Goal: Task Accomplishment & Management: Manage account settings

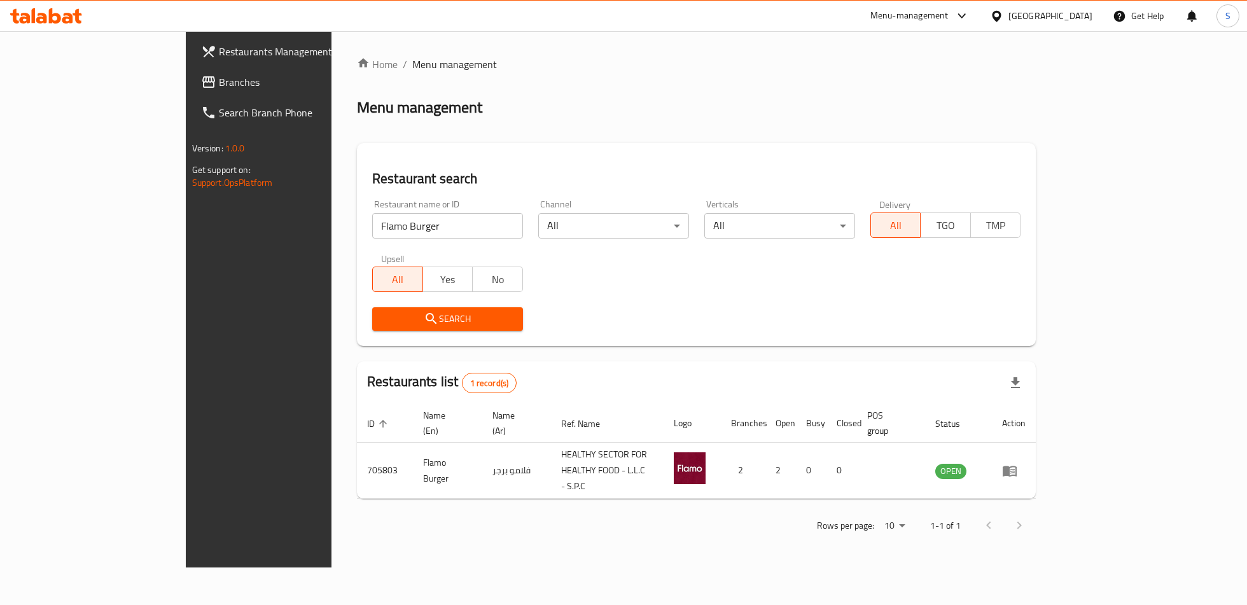
click at [372, 228] on input "Flamo Burger" at bounding box center [447, 225] width 151 height 25
paste input "Siii bowl, Al Hili"
click button "Search" at bounding box center [447, 319] width 151 height 24
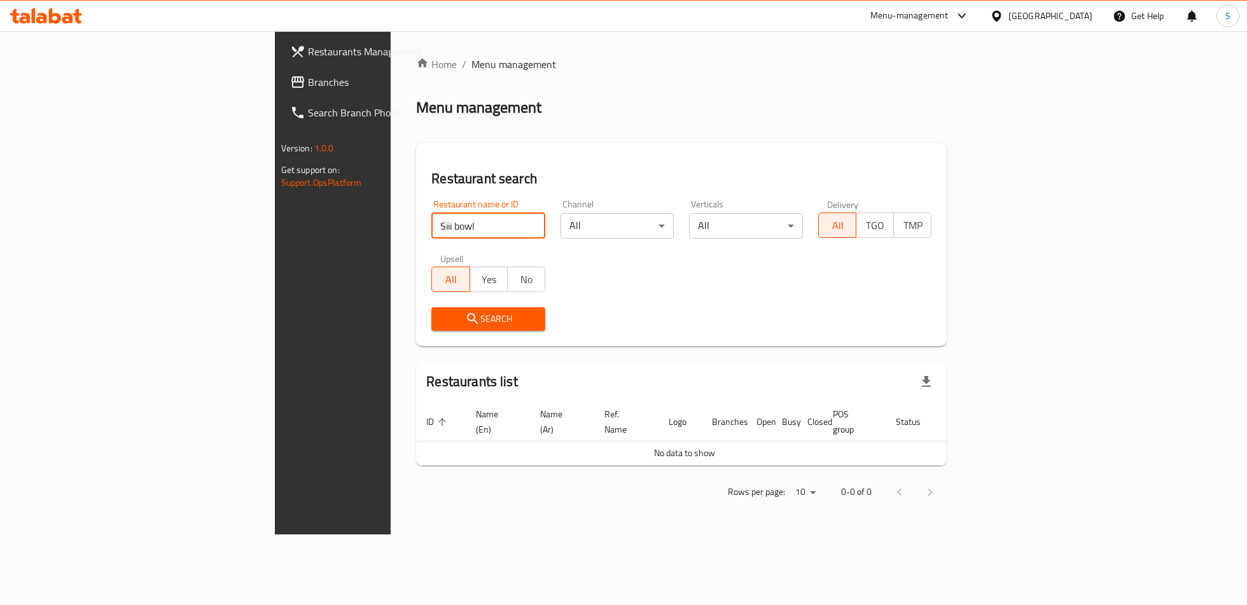
click button "Search" at bounding box center [488, 319] width 114 height 24
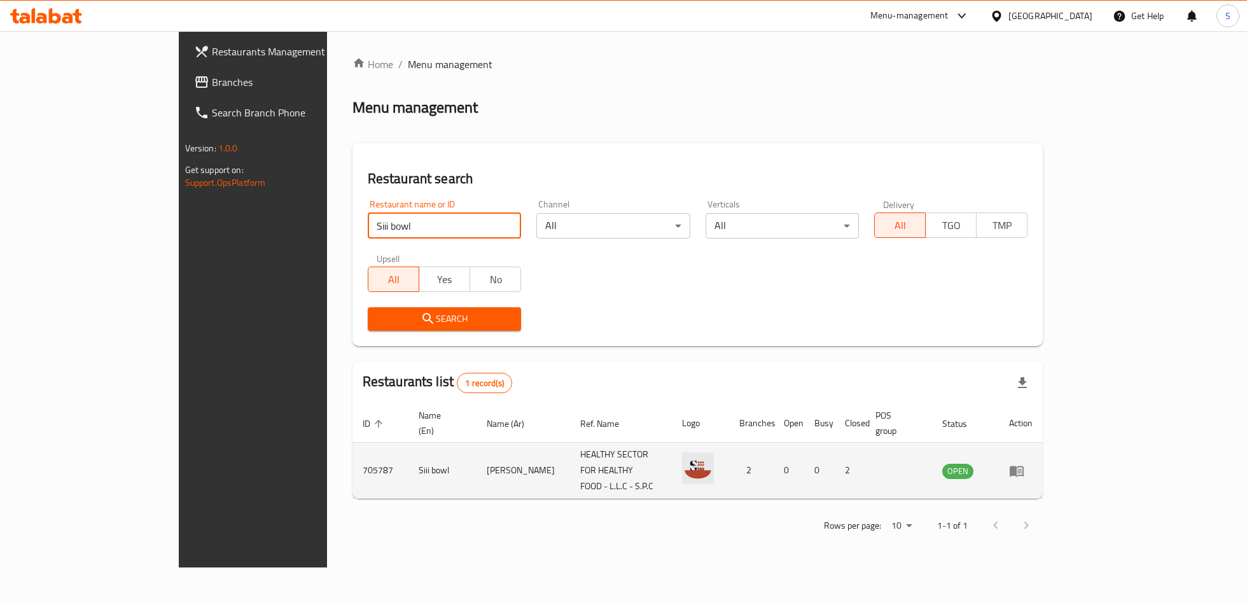
click at [353, 454] on td "705787" at bounding box center [381, 471] width 56 height 56
copy td "705787"
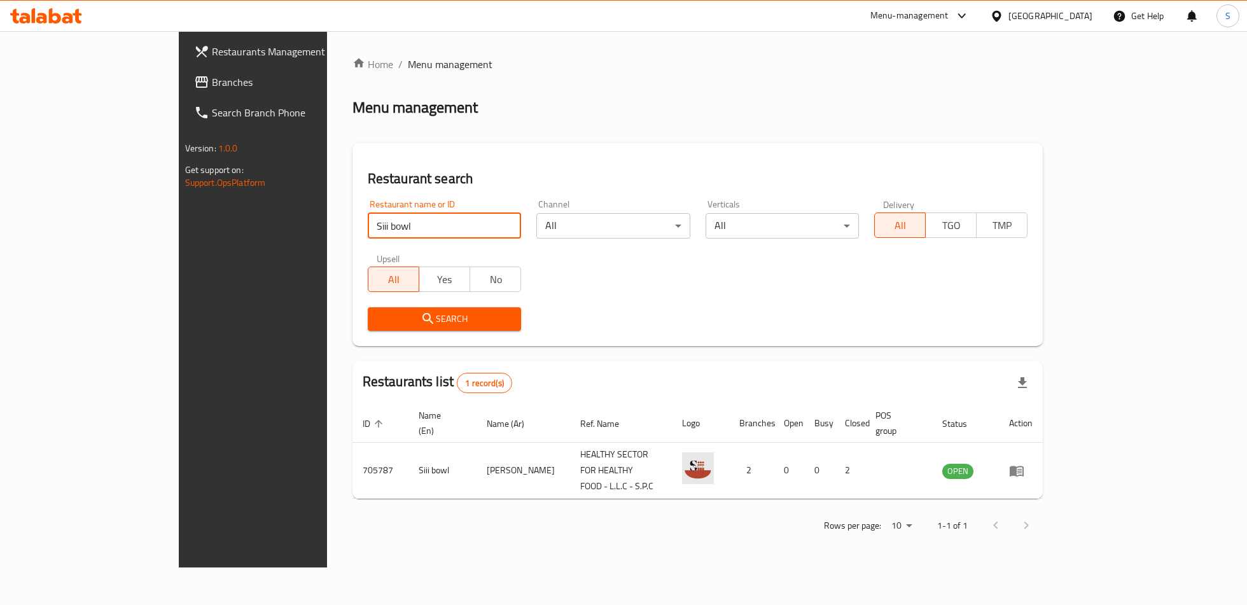
click at [368, 218] on input "Siii bowl" at bounding box center [444, 225] width 153 height 25
paste input "laffah w lazzah"
type input "laffah w lazzah"
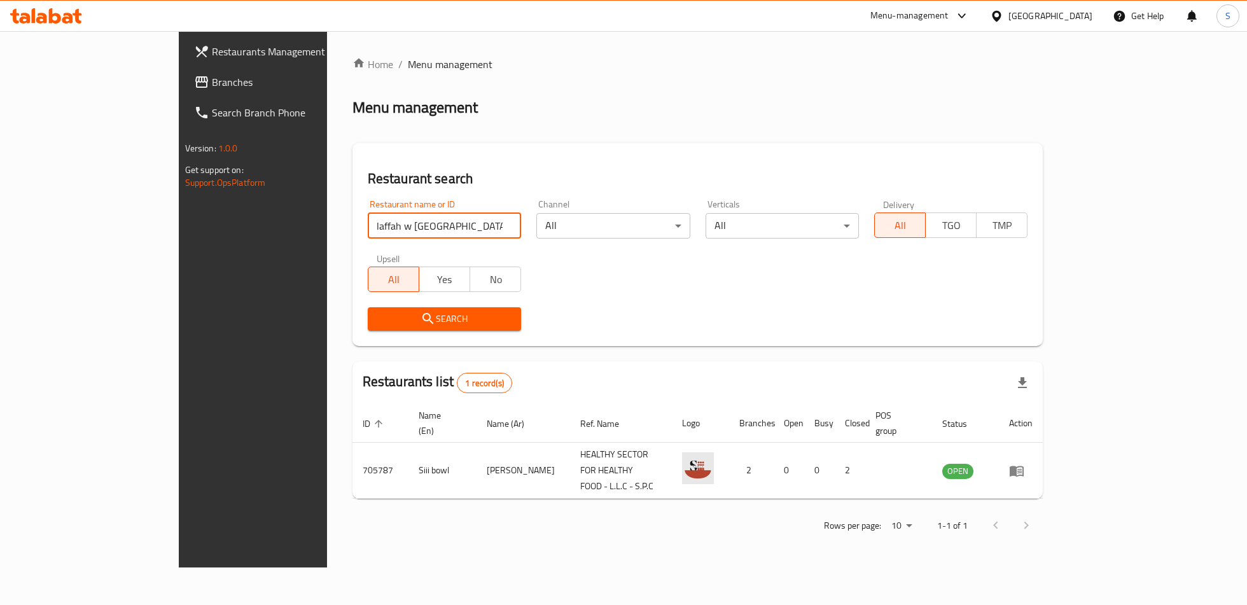
click button "Search" at bounding box center [444, 319] width 153 height 24
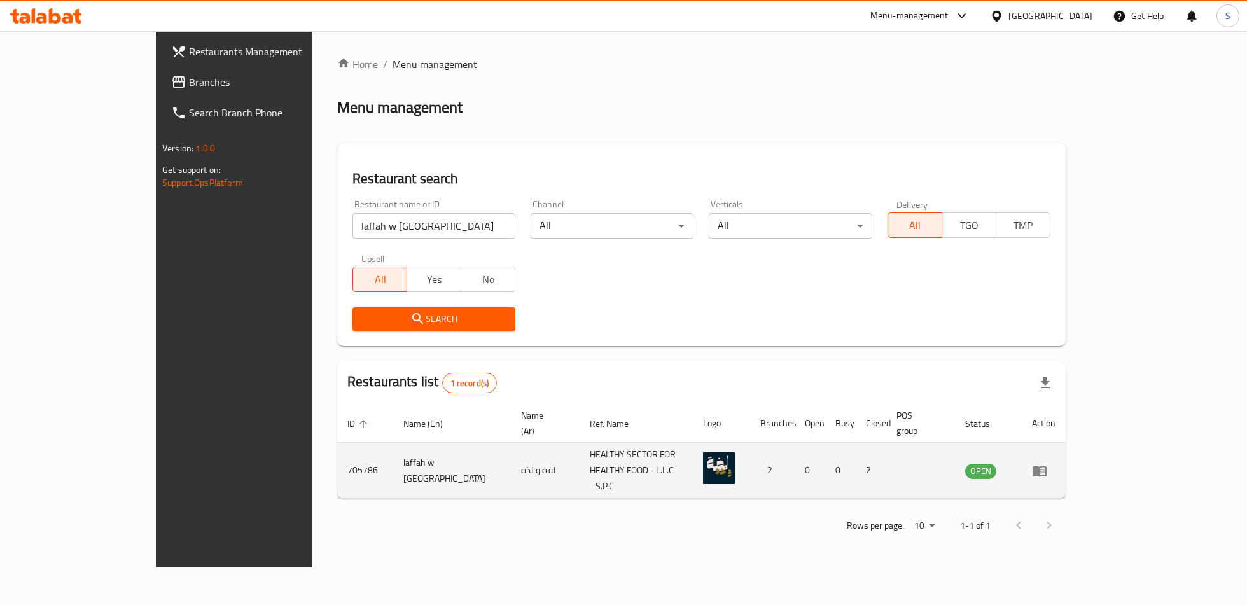
click at [337, 452] on td "705786" at bounding box center [365, 471] width 56 height 56
copy td "705786"
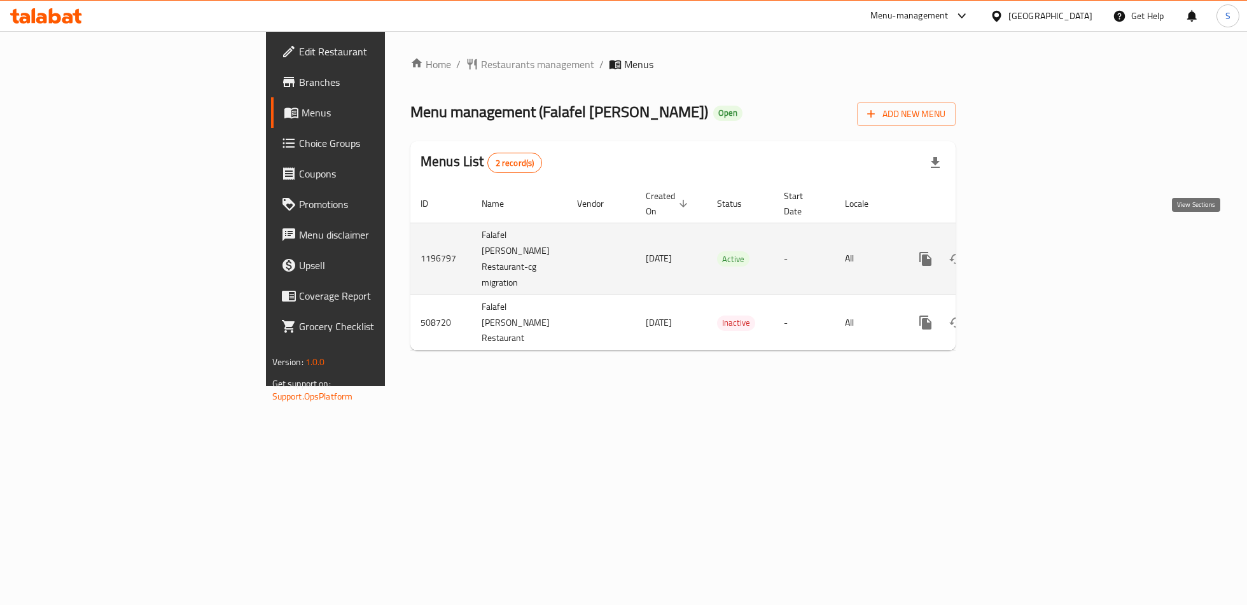
click at [1025, 251] on icon "enhanced table" at bounding box center [1017, 258] width 15 height 15
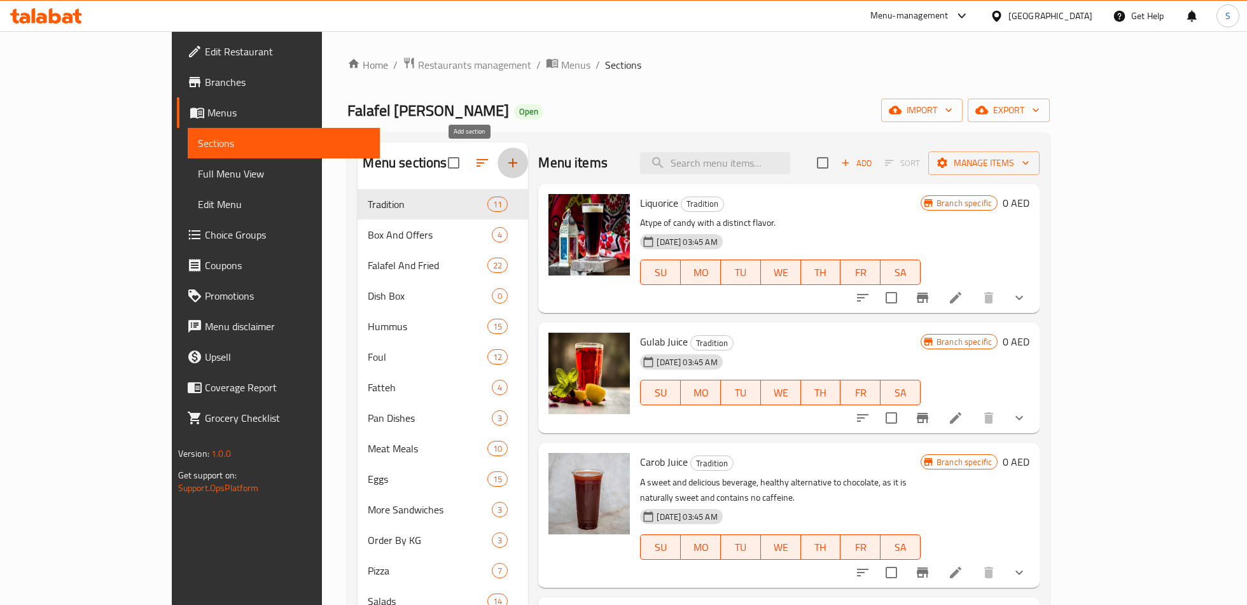
click at [508, 164] on icon "button" at bounding box center [512, 162] width 9 height 9
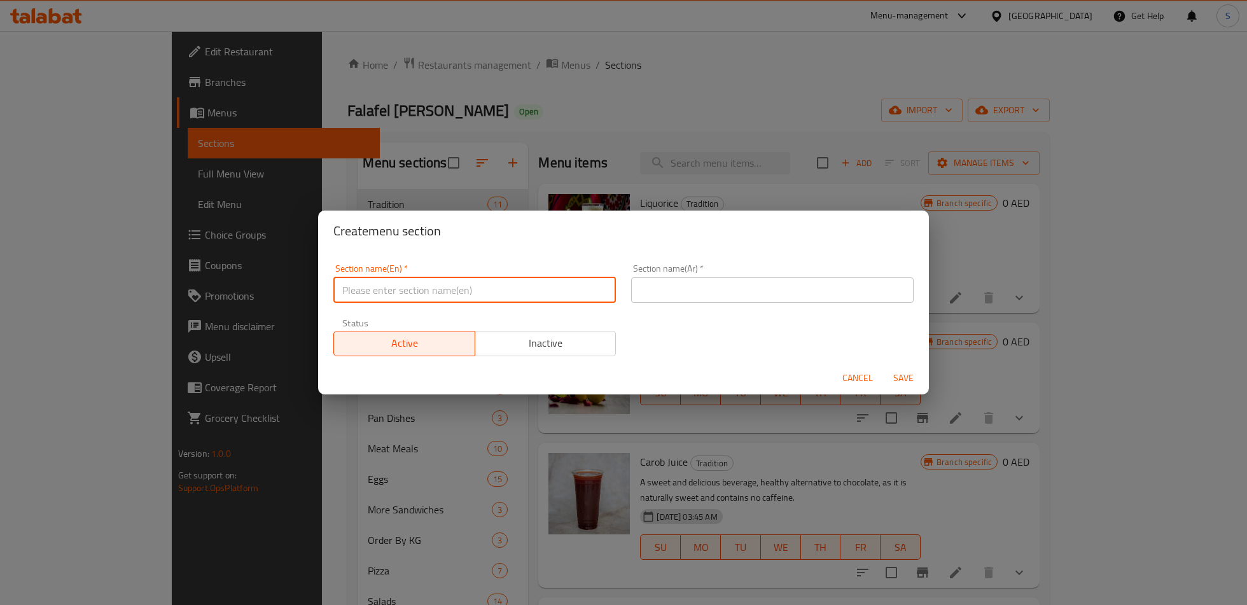
click at [384, 294] on input "text" at bounding box center [474, 289] width 283 height 25
type input "s"
type input "Special offers"
click at [652, 295] on input "text" at bounding box center [772, 289] width 283 height 25
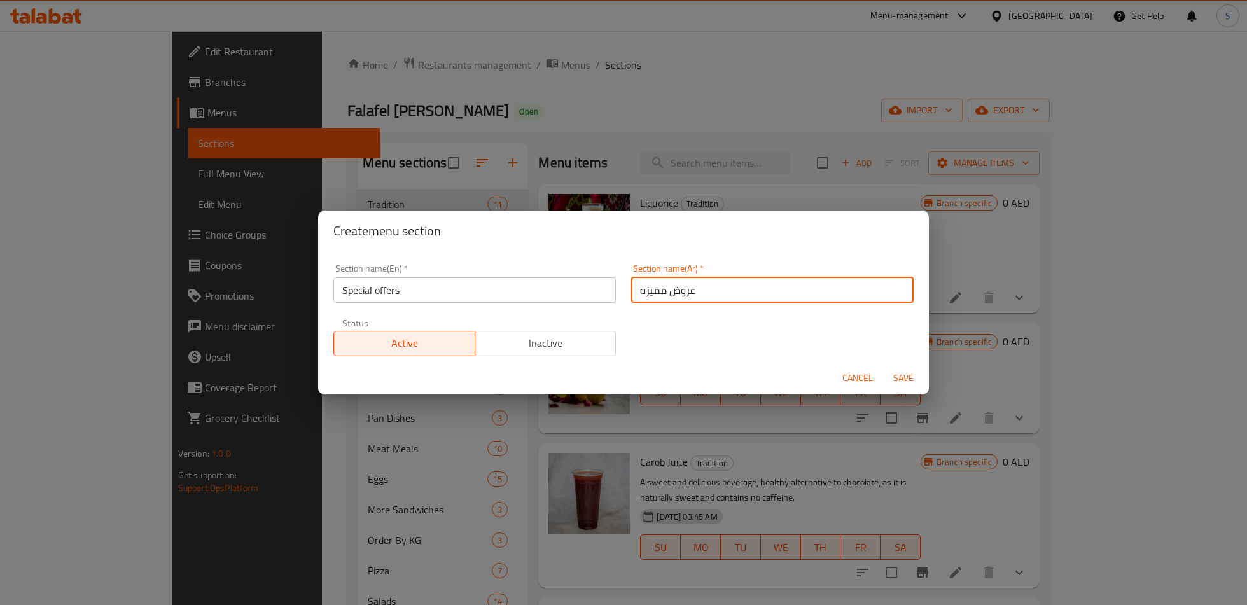
type input "عروض مميزه"
click at [900, 373] on span "Save" at bounding box center [903, 378] width 31 height 16
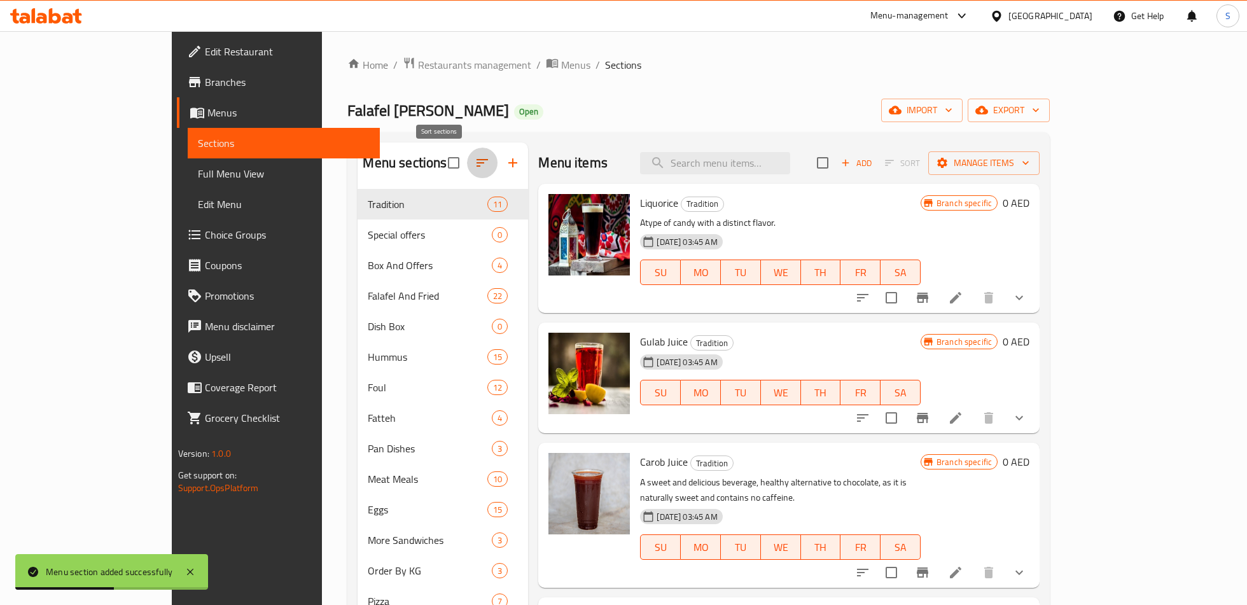
click at [477, 164] on icon "button" at bounding box center [482, 163] width 11 height 8
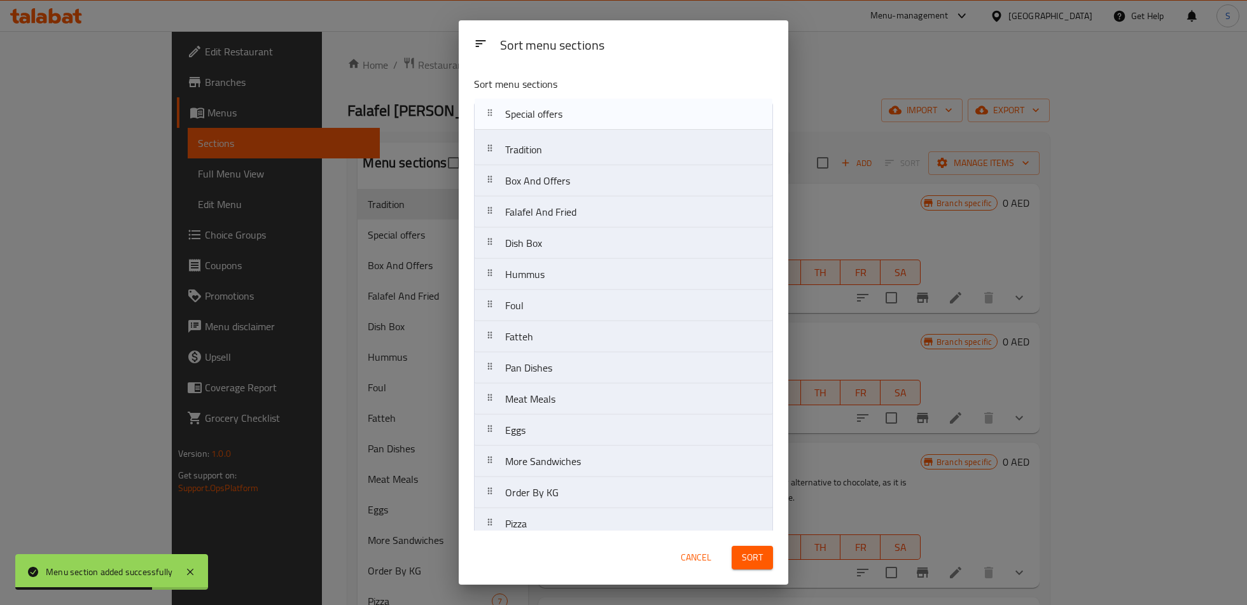
drag, startPoint x: 540, startPoint y: 148, endPoint x: 540, endPoint y: 112, distance: 36.3
click at [540, 112] on nav "Tradition Special offers Box And Offers Falafel And Fried Dish Box Hummus Foul …" at bounding box center [623, 399] width 299 height 594
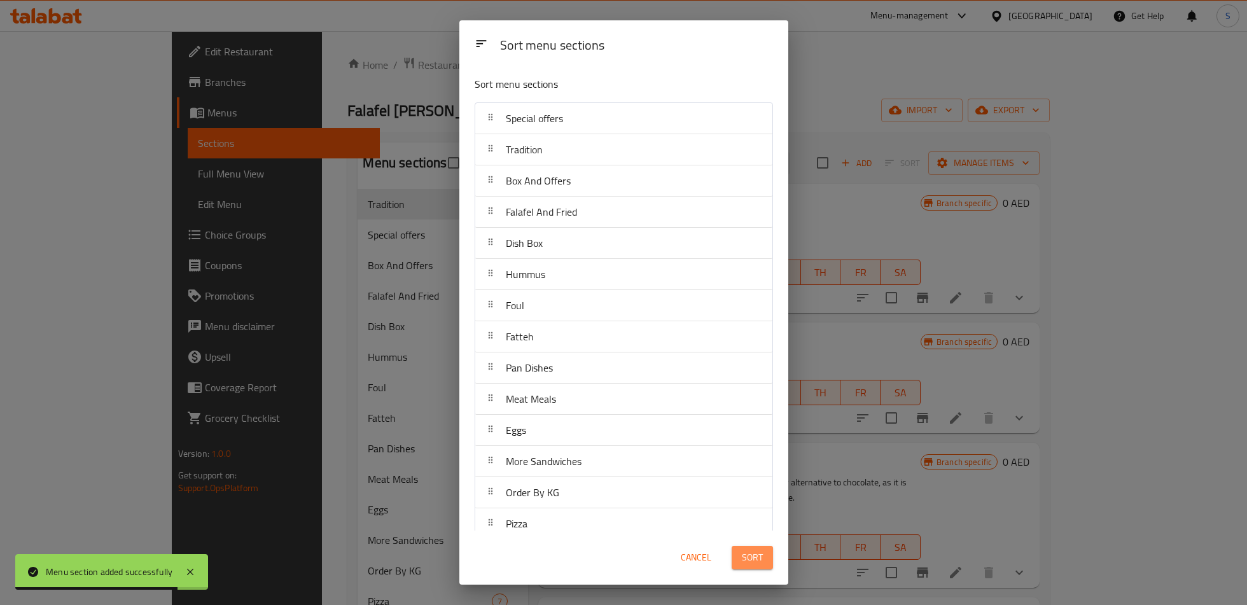
click at [748, 561] on span "Sort" at bounding box center [752, 558] width 21 height 16
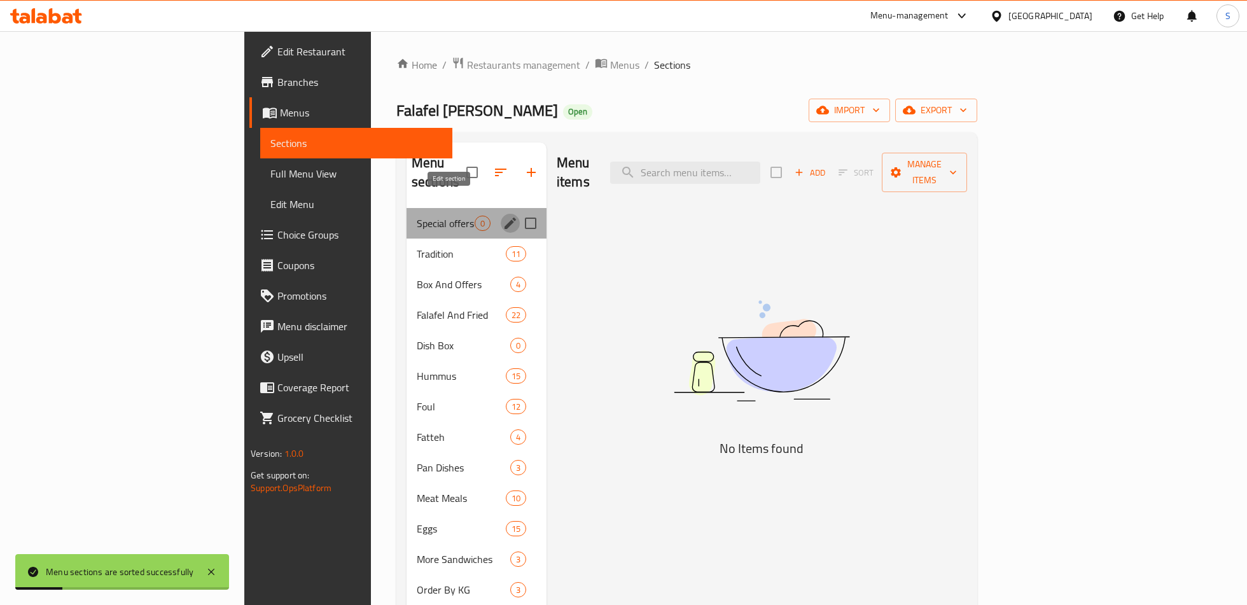
click at [503, 216] on icon "edit" at bounding box center [510, 223] width 15 height 15
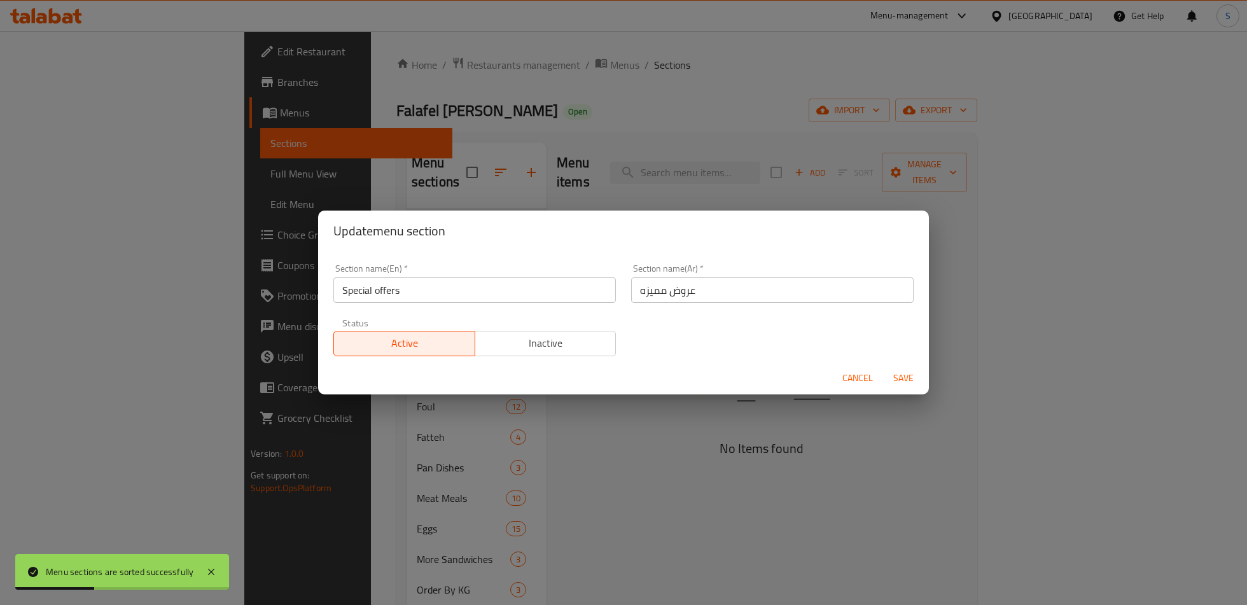
click at [501, 175] on div "Update menu section Section name(En)   * Special offers Section name(En) * Sect…" at bounding box center [623, 302] width 1247 height 605
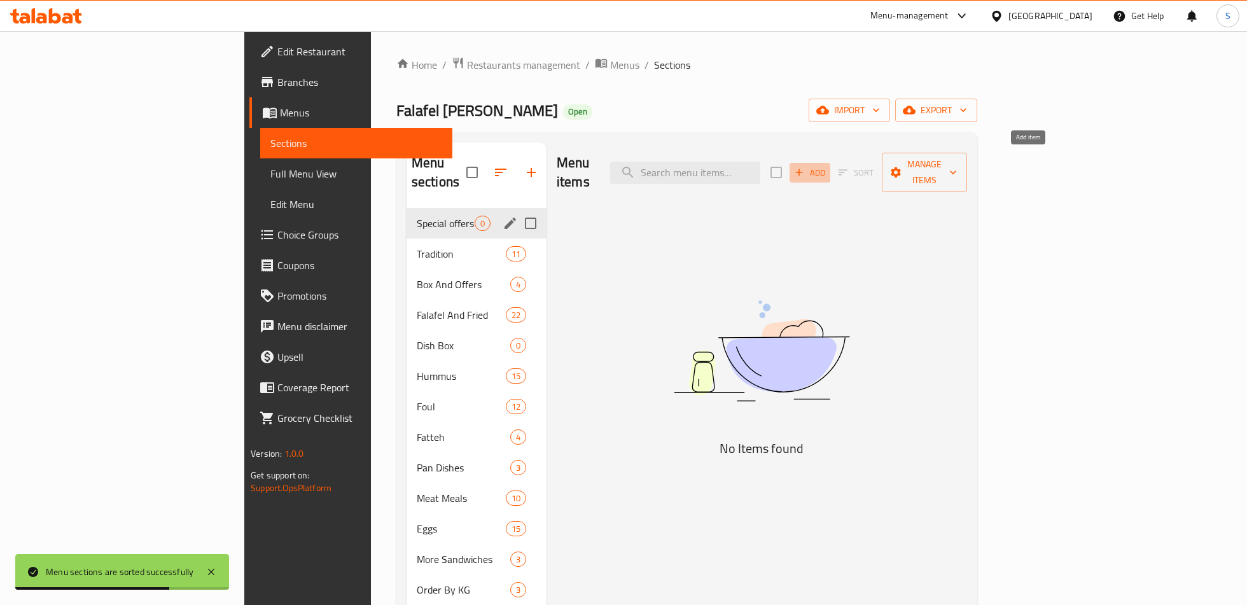
click at [827, 167] on span "Add" at bounding box center [810, 172] width 34 height 15
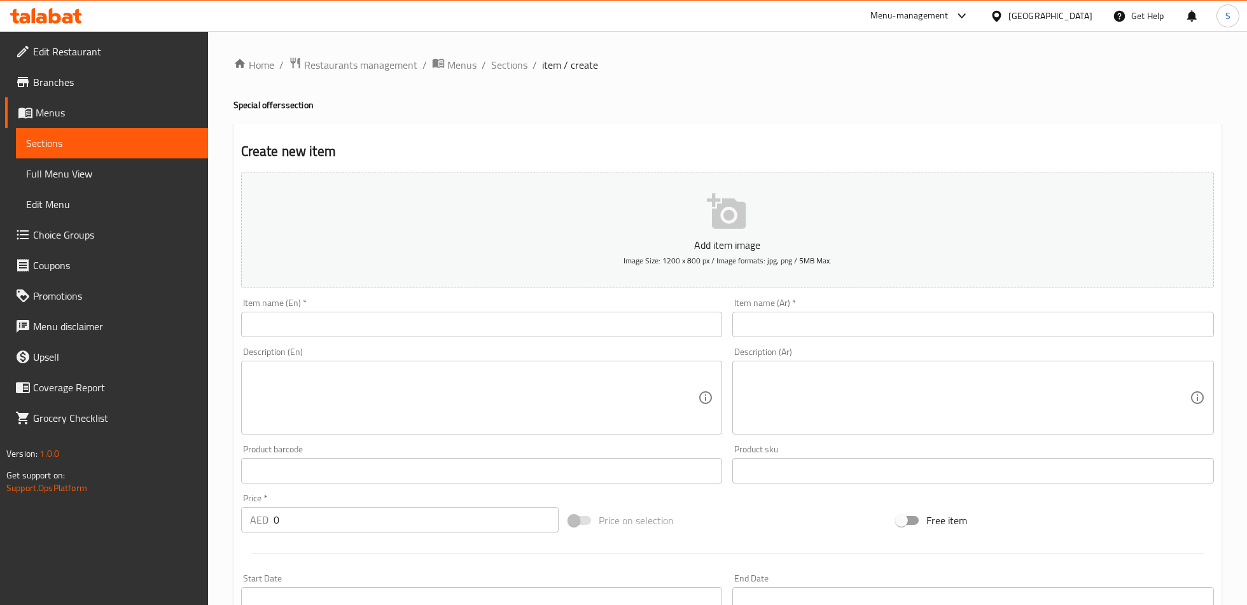
click at [550, 225] on button "Add item image Image Size: 1200 x 800 px / Image formats: jpg, png / 5MB Max." at bounding box center [727, 230] width 973 height 116
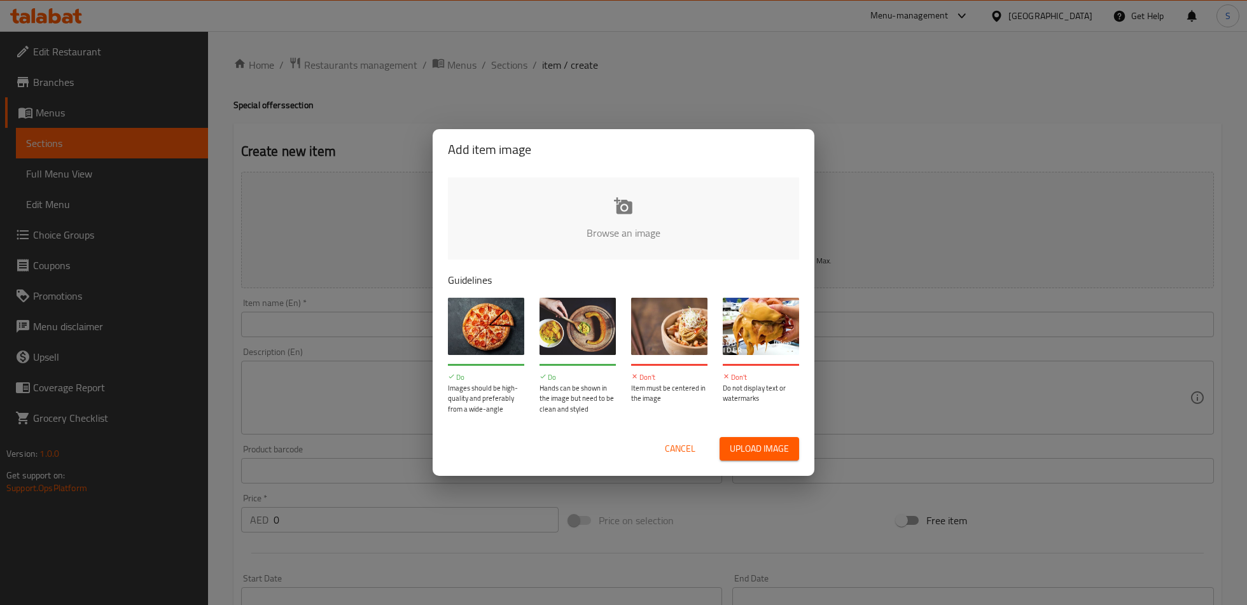
click at [746, 444] on span "Upload image" at bounding box center [759, 449] width 59 height 16
type input "C:\fakepath\WhatsApp Image [DATE] 2.38.05 PM.jpeg"
click at [764, 438] on button "Upload image" at bounding box center [760, 449] width 80 height 24
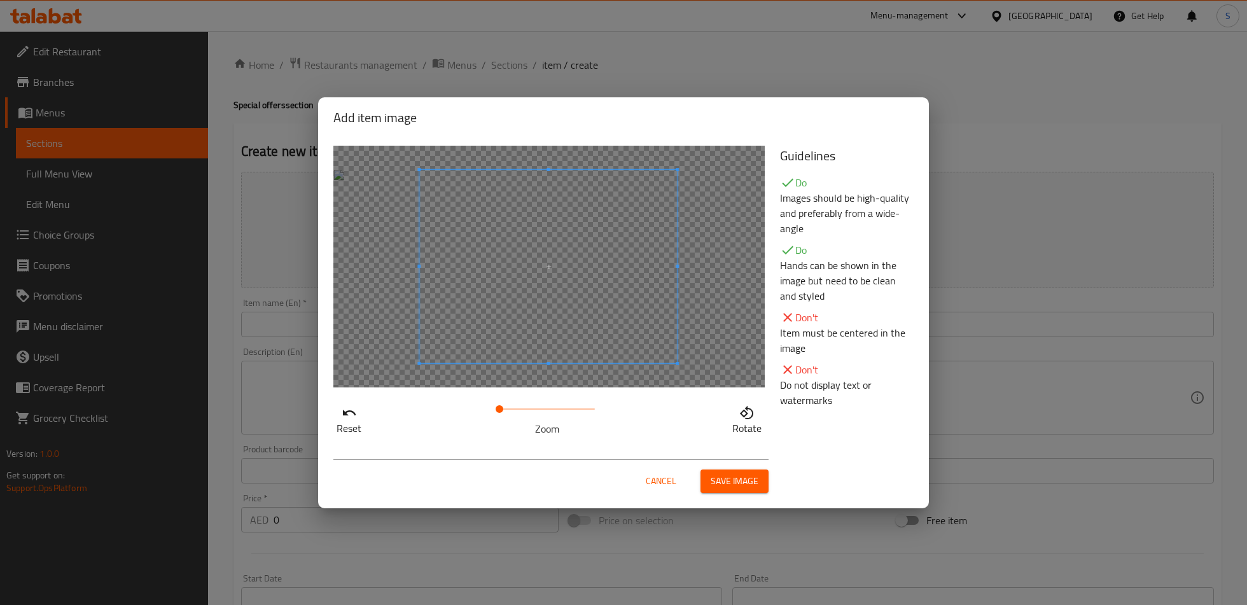
click at [641, 296] on span at bounding box center [548, 266] width 258 height 193
click at [365, 263] on div at bounding box center [548, 267] width 431 height 242
click at [482, 282] on span at bounding box center [496, 266] width 258 height 193
drag, startPoint x: 498, startPoint y: 409, endPoint x: 486, endPoint y: 412, distance: 12.5
click at [496, 412] on span at bounding box center [500, 409] width 8 height 8
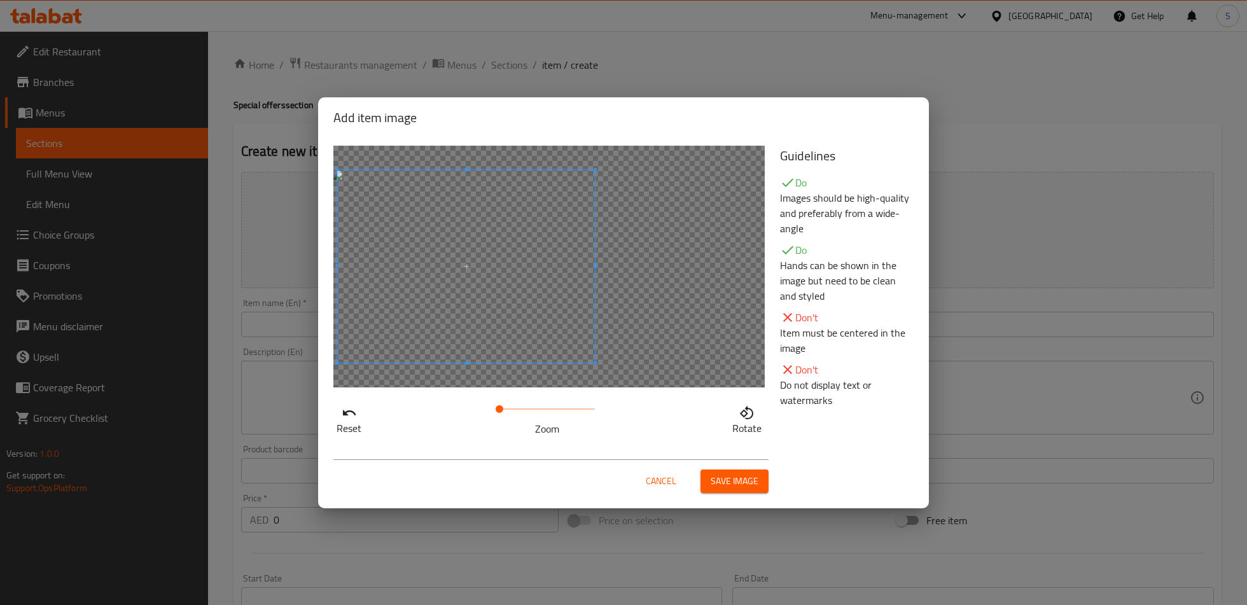
click at [462, 363] on div at bounding box center [466, 266] width 258 height 193
click at [749, 480] on span "Save image" at bounding box center [735, 481] width 48 height 16
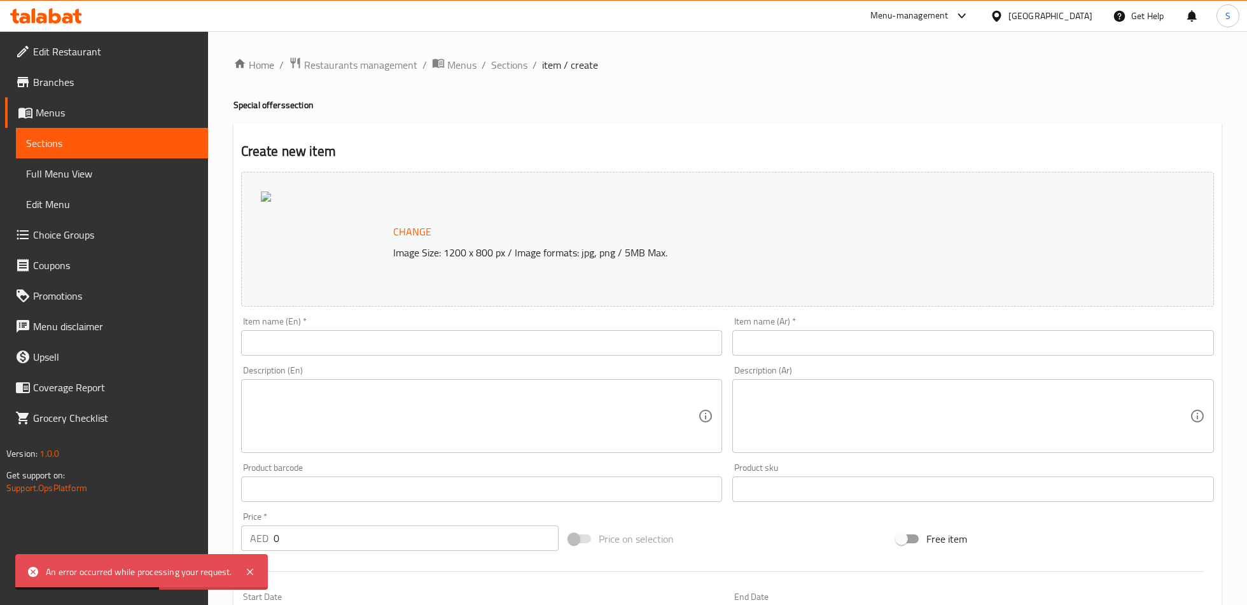
click at [445, 245] on p "Image Size: 1200 x 800 px / Image formats: jpg, png / 5MB Max." at bounding box center [738, 252] width 700 height 15
click at [412, 230] on span "Change" at bounding box center [412, 232] width 38 height 18
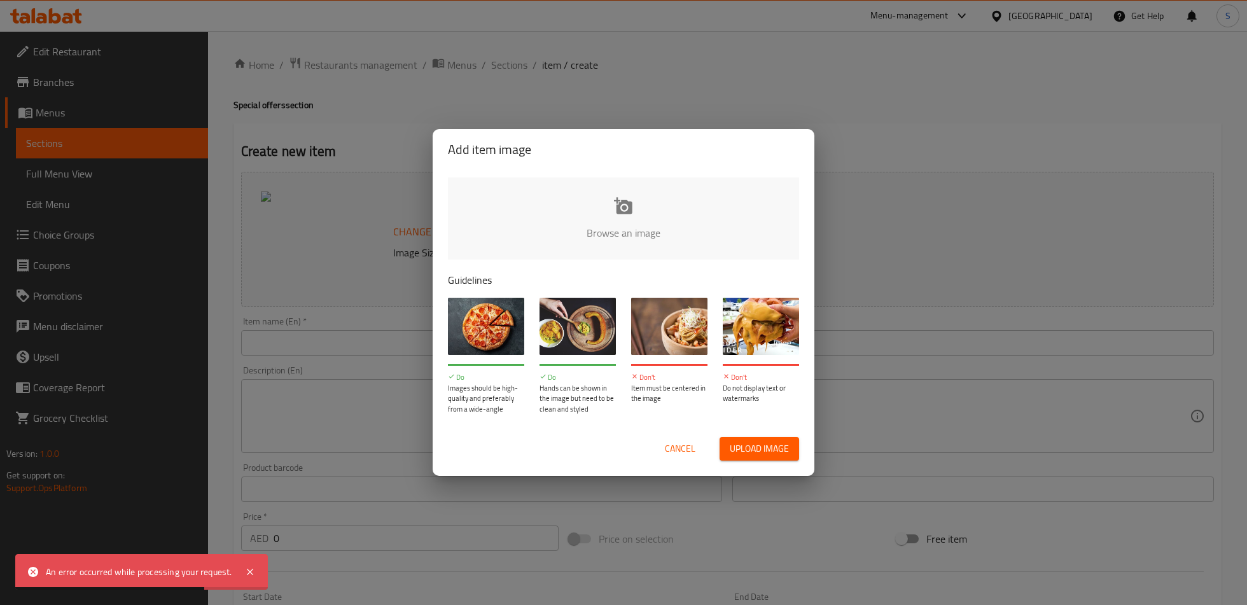
click at [374, 285] on div "Add item image Browse an image Guidelines Do Images should be high-quality and …" at bounding box center [623, 302] width 1247 height 605
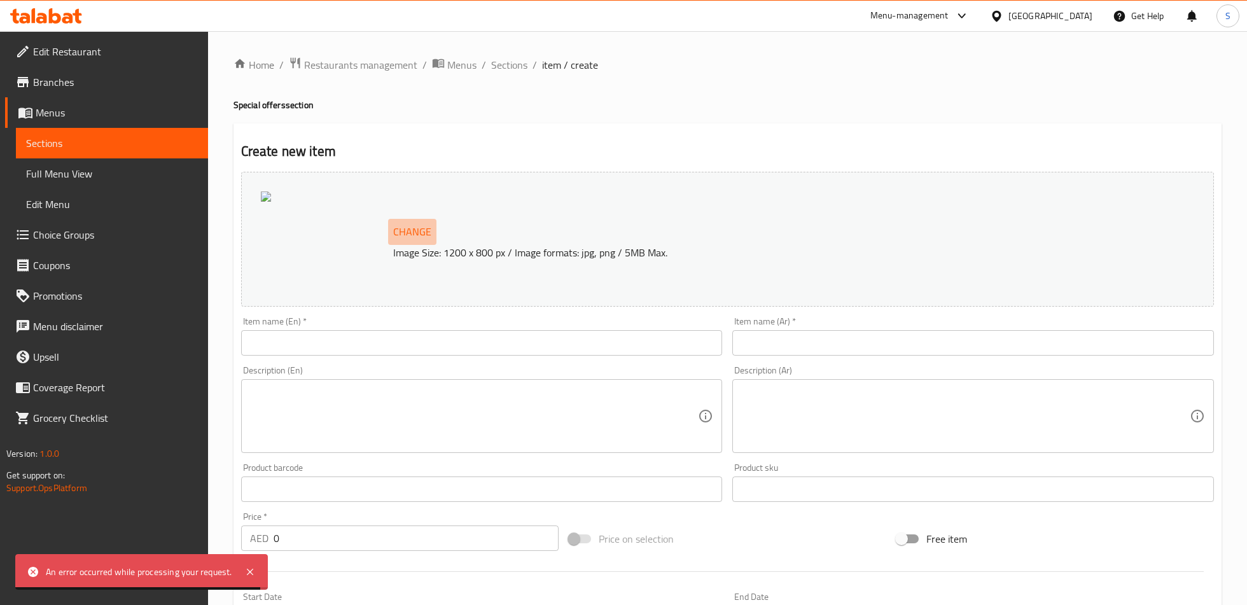
click at [414, 231] on span "Change" at bounding box center [412, 232] width 38 height 18
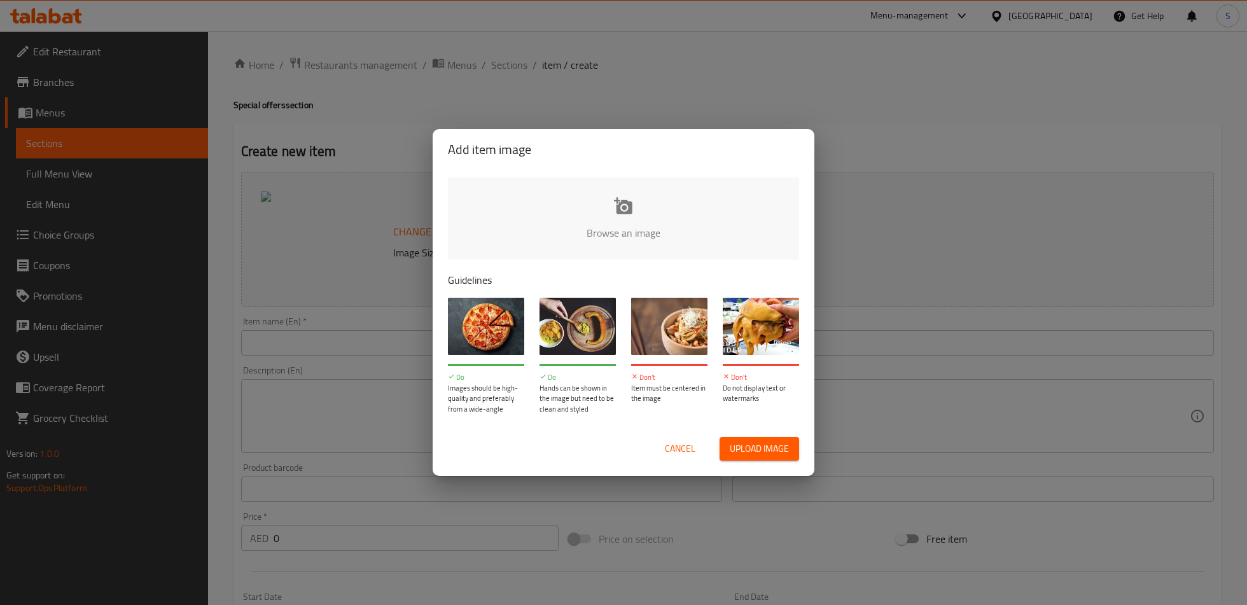
click at [762, 452] on span "Upload image" at bounding box center [759, 449] width 59 height 16
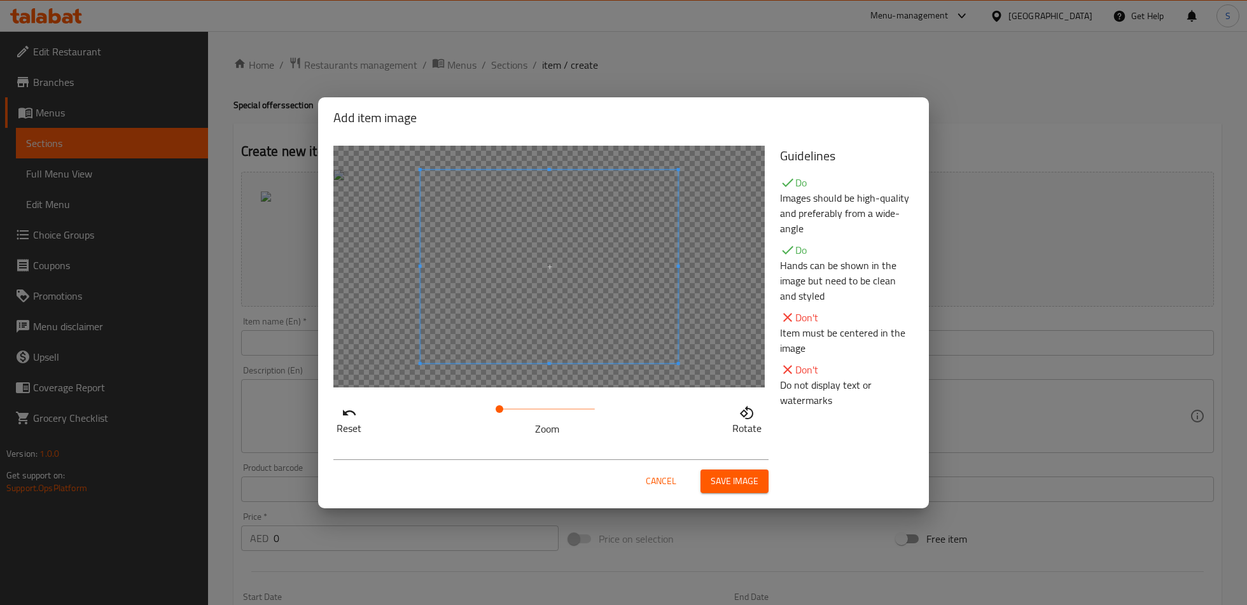
click at [660, 325] on span at bounding box center [550, 266] width 258 height 193
click at [596, 326] on span at bounding box center [486, 266] width 258 height 193
click at [580, 326] on span at bounding box center [469, 266] width 258 height 193
click at [576, 328] on span at bounding box center [466, 266] width 258 height 193
click at [741, 487] on span "Save image" at bounding box center [735, 481] width 48 height 16
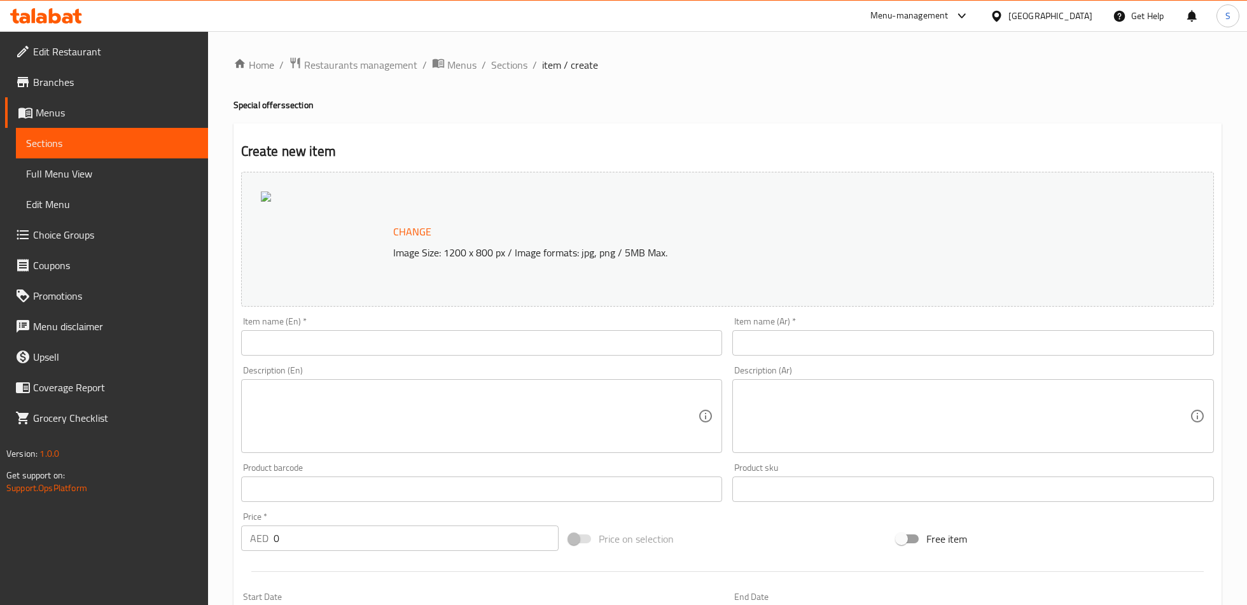
click at [416, 225] on span "Change" at bounding box center [412, 232] width 38 height 18
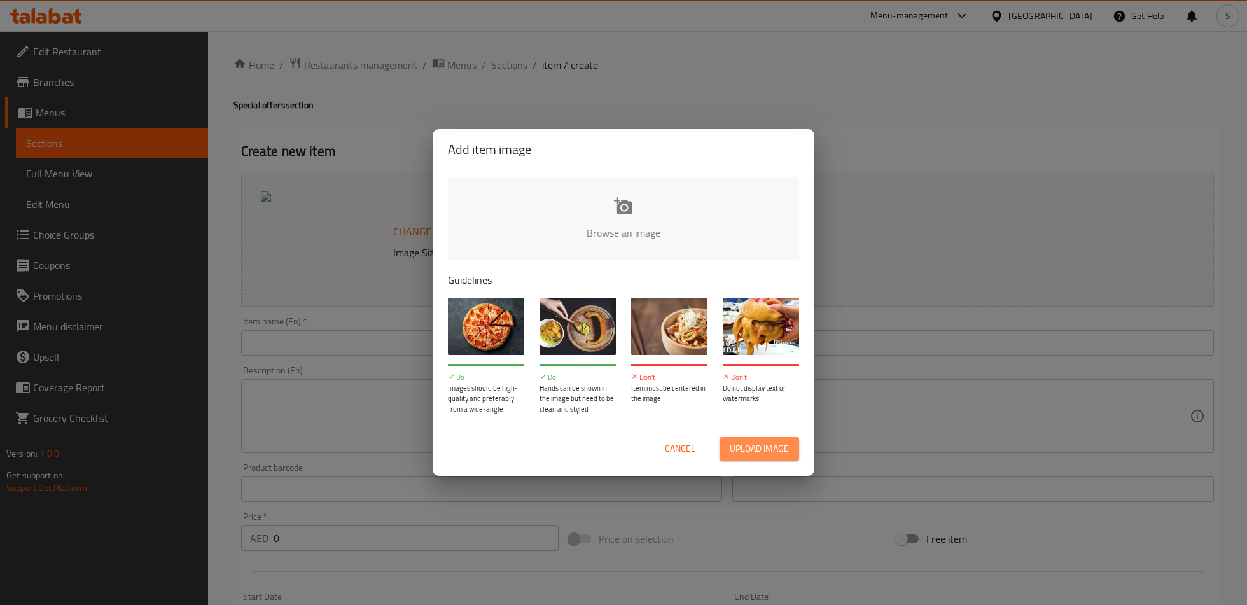
click at [729, 446] on button "Upload image" at bounding box center [760, 449] width 80 height 24
type input "C:\fakepath\WhatsApp Image [DATE] 2.38.05 PM.jpg"
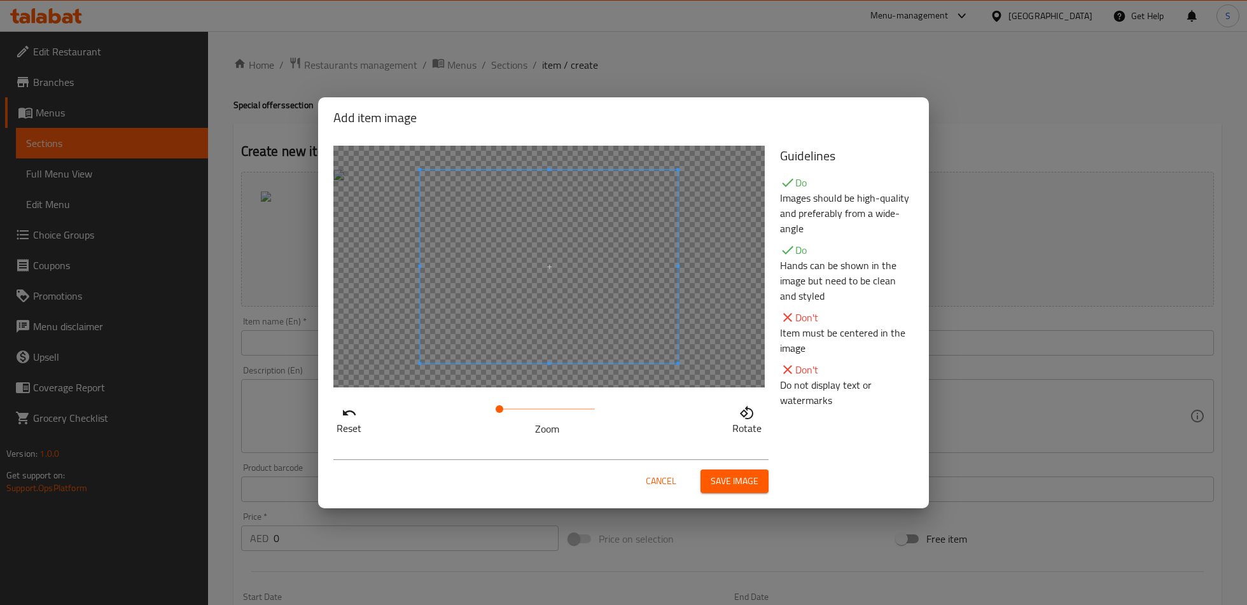
click at [745, 489] on button "Save image" at bounding box center [735, 482] width 68 height 24
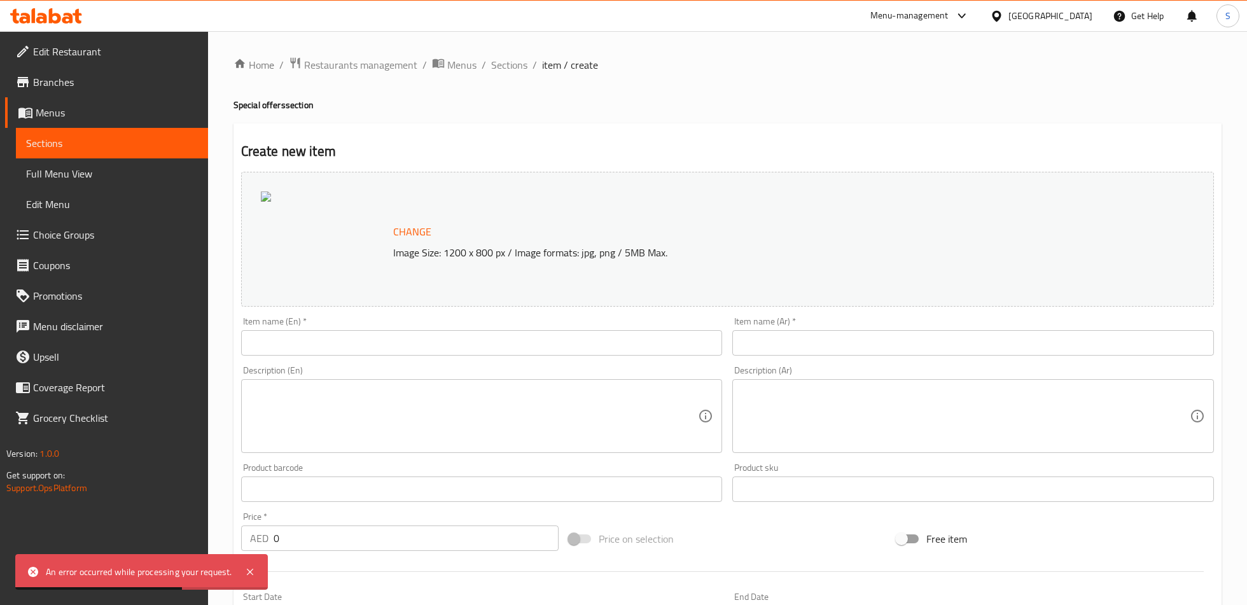
click at [414, 228] on span "Change" at bounding box center [412, 232] width 38 height 18
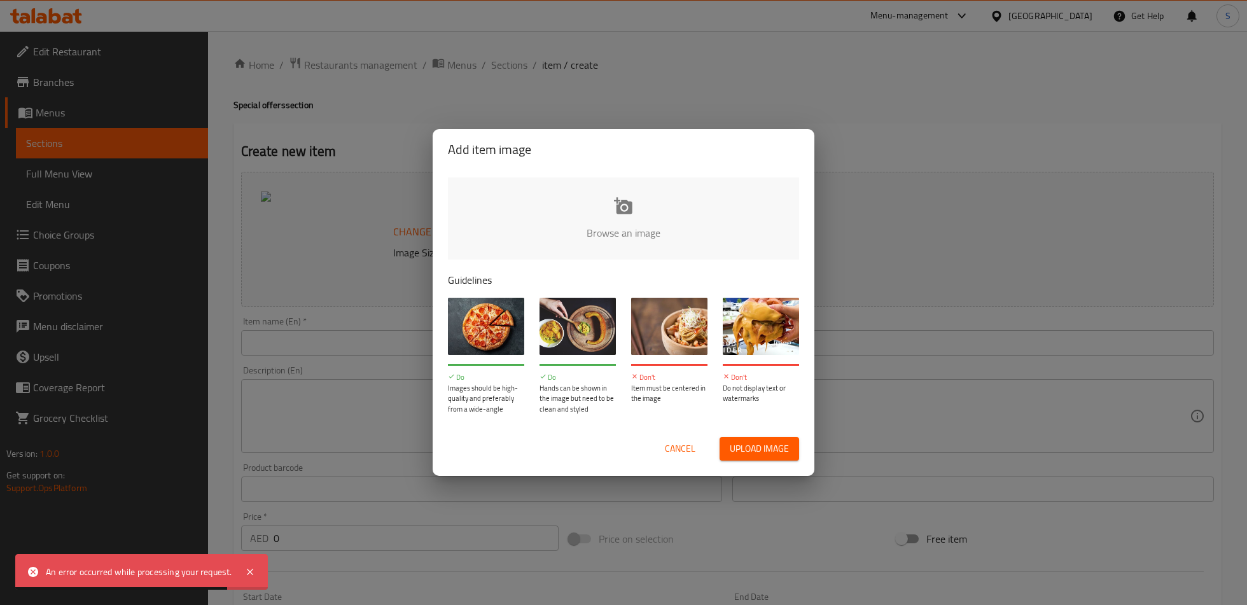
click at [726, 445] on button "Upload image" at bounding box center [760, 449] width 80 height 24
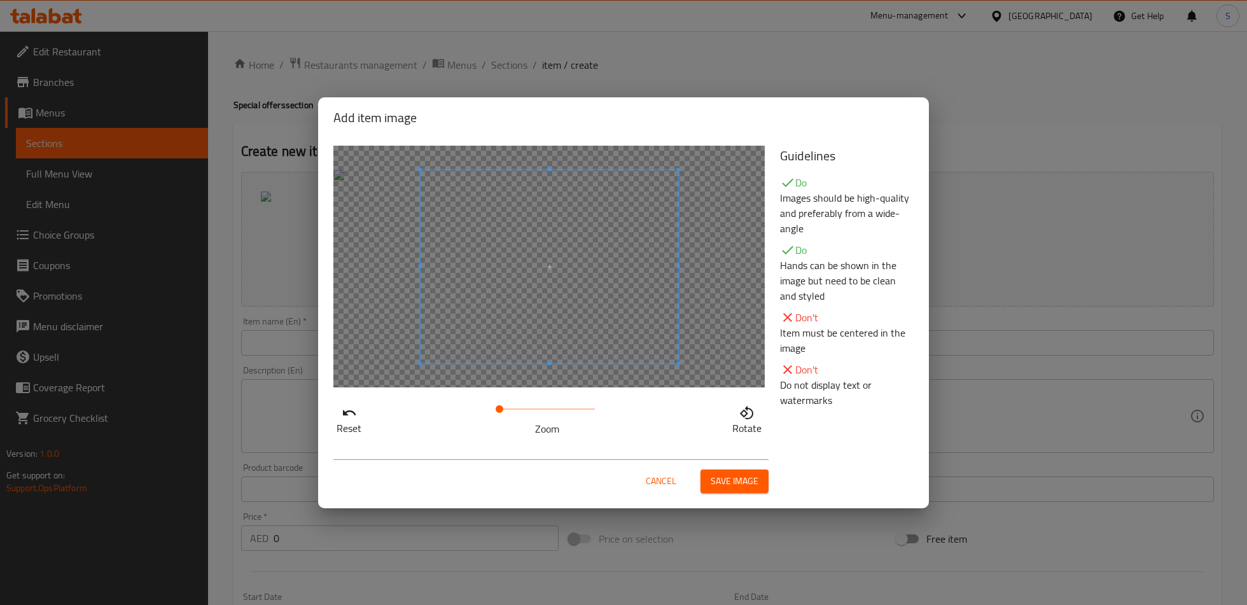
click at [660, 336] on span at bounding box center [550, 266] width 258 height 193
click at [581, 334] on span at bounding box center [470, 266] width 258 height 193
click at [723, 481] on span "Save image" at bounding box center [735, 481] width 48 height 16
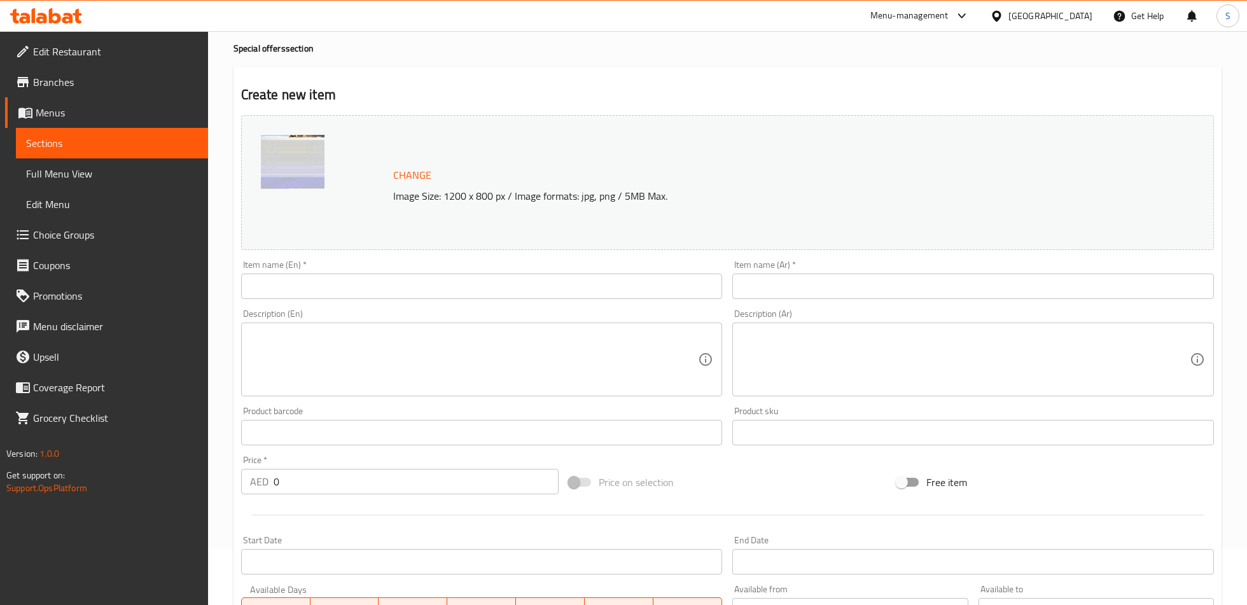
scroll to position [92, 0]
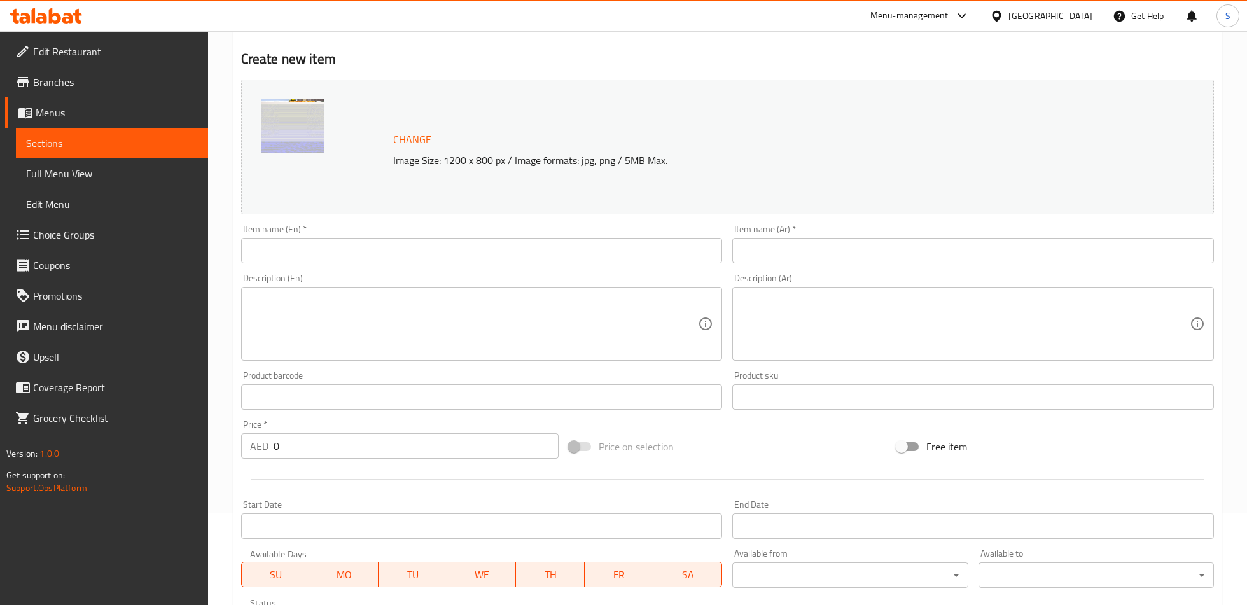
click at [316, 258] on input "text" at bounding box center [482, 250] width 482 height 25
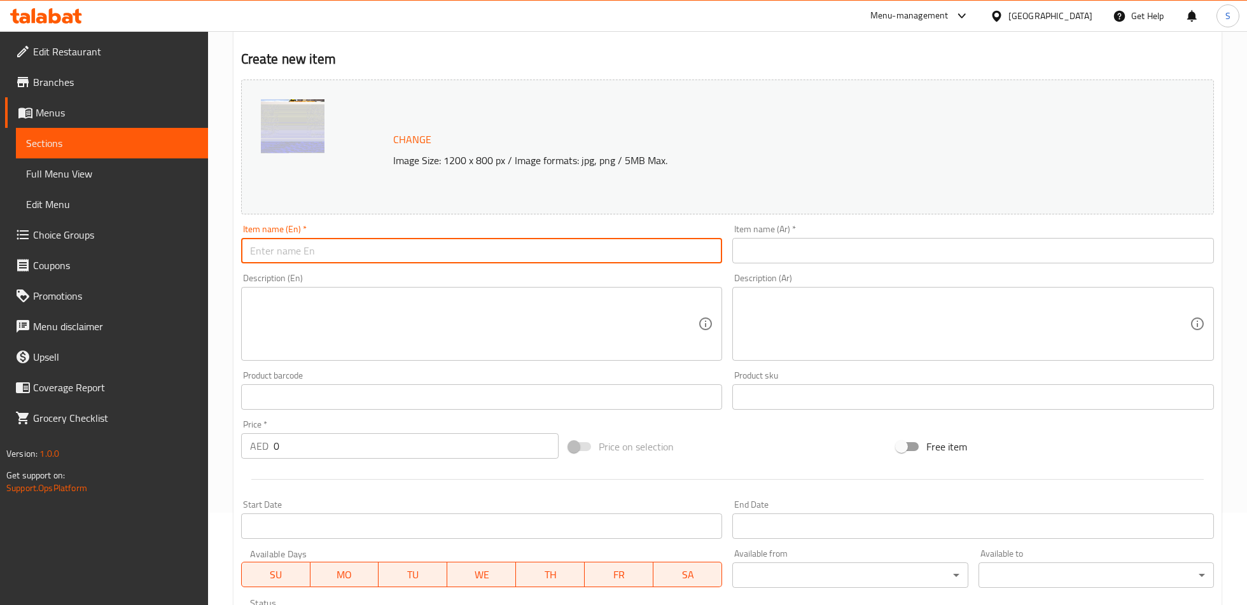
paste input "Chicken Liver Dish Offer"
type input "Chicken Liver Dish Offer"
click at [795, 251] on input "text" at bounding box center [973, 250] width 482 height 25
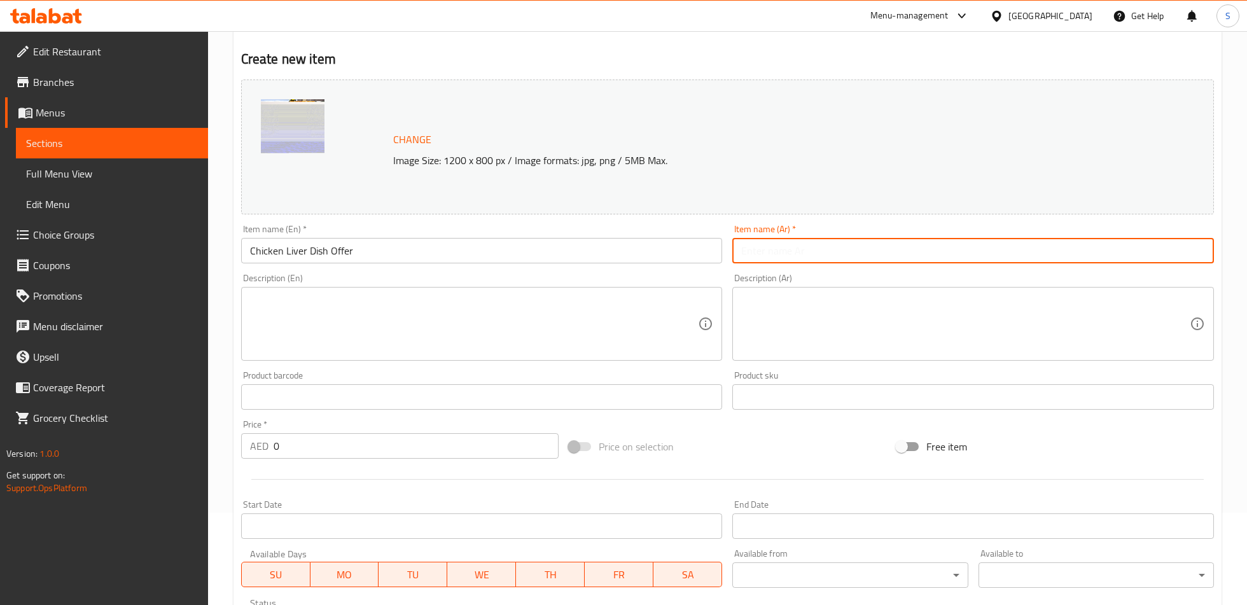
paste input "عرض صحن كبدة الدجاج"
type input "عرض صحن كبدة الدجاج"
click at [373, 320] on textarea at bounding box center [474, 324] width 449 height 60
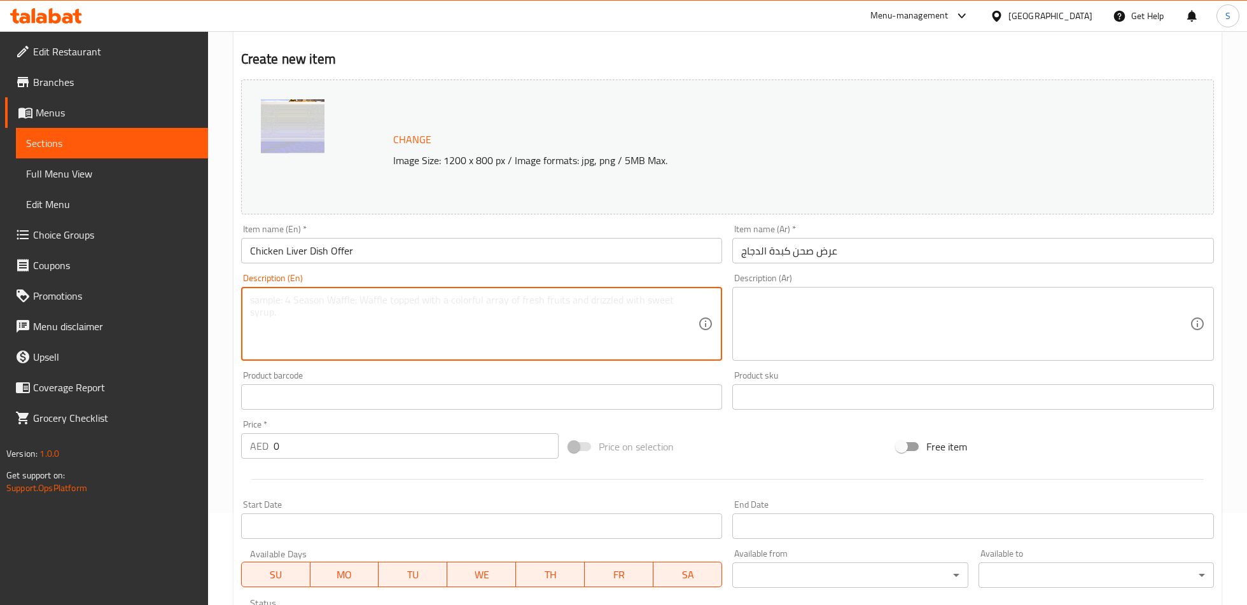
paste textarea "8 pcs Falafil Plate Hummus Dish with Dakka and Liver Dish with Tahini Salad Bre…"
type textarea "8 pcs Falafil Plate Hummus Dish with Dakka and Liver Dish with Tahini Salad Bre…"
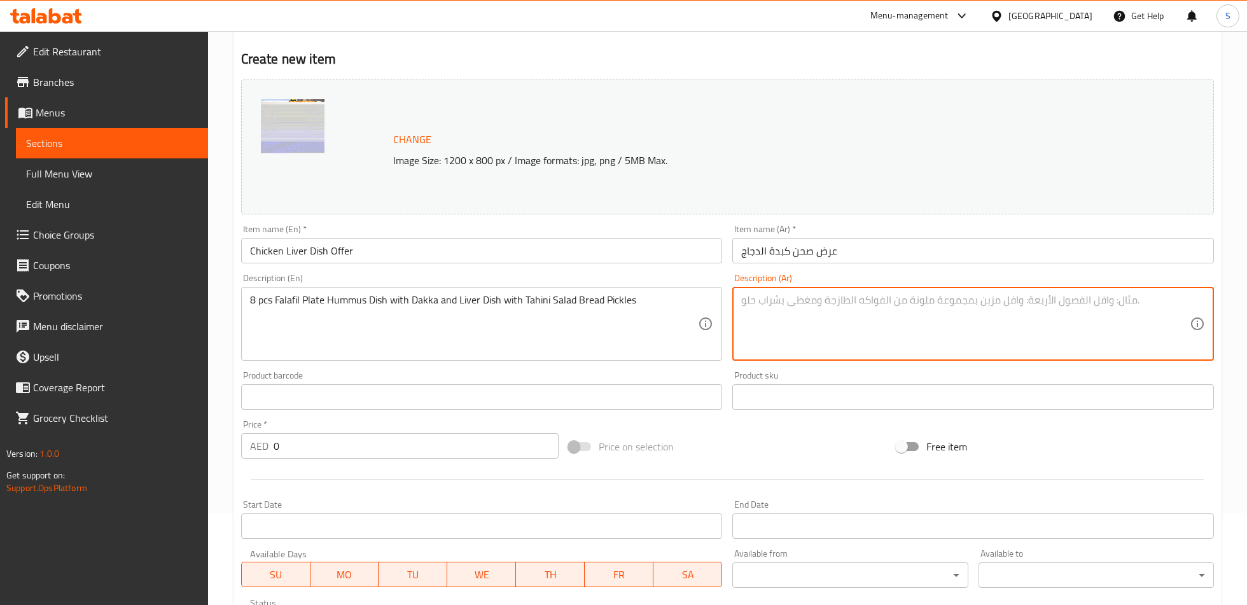
click at [787, 302] on textarea at bounding box center [965, 324] width 449 height 60
paste textarea "صحن 8 حبة فلافل وصحن حمص مع الدقه وصحن كبدة طازج مع خبز ومخلل وسلطة طحينه"
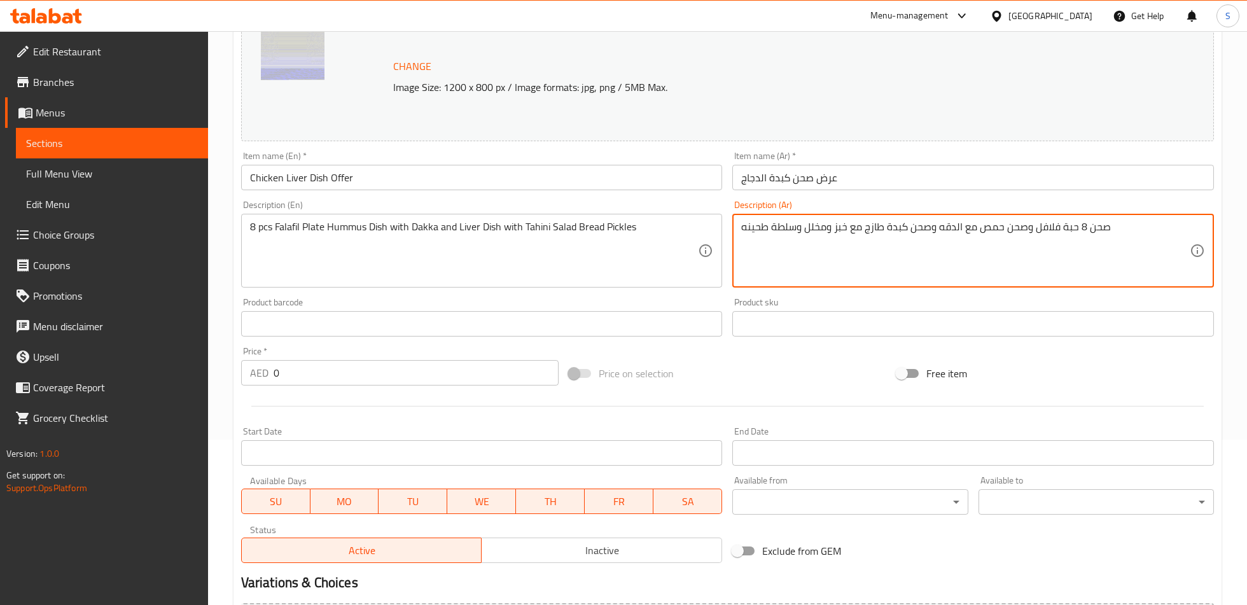
scroll to position [194, 0]
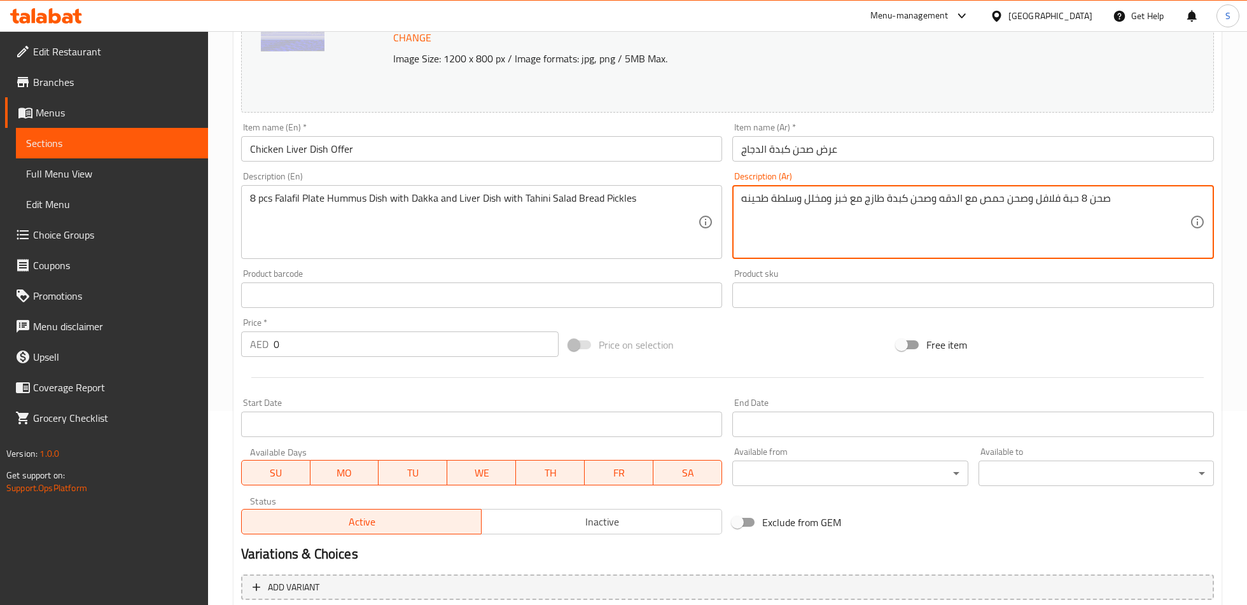
type textarea "صحن 8 حبة فلافل وصحن حمص مع الدقه وصحن كبدة طازج مع خبز ومخلل وسلطة طحينه"
click at [373, 354] on input "0" at bounding box center [416, 344] width 285 height 25
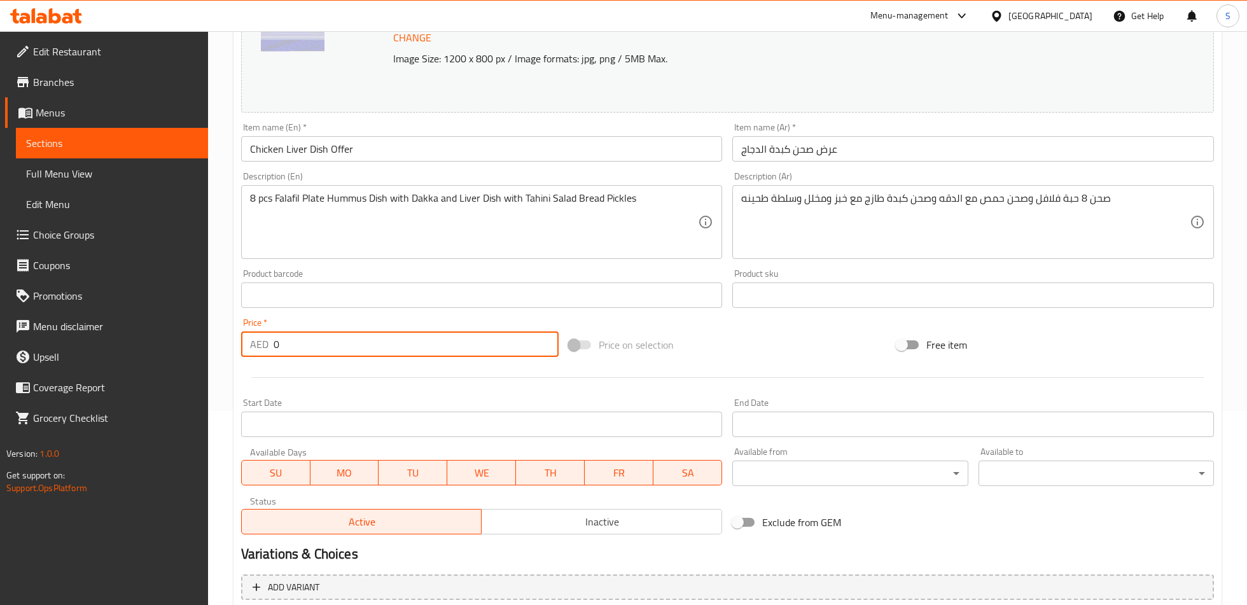
click at [373, 354] on input "0" at bounding box center [416, 344] width 285 height 25
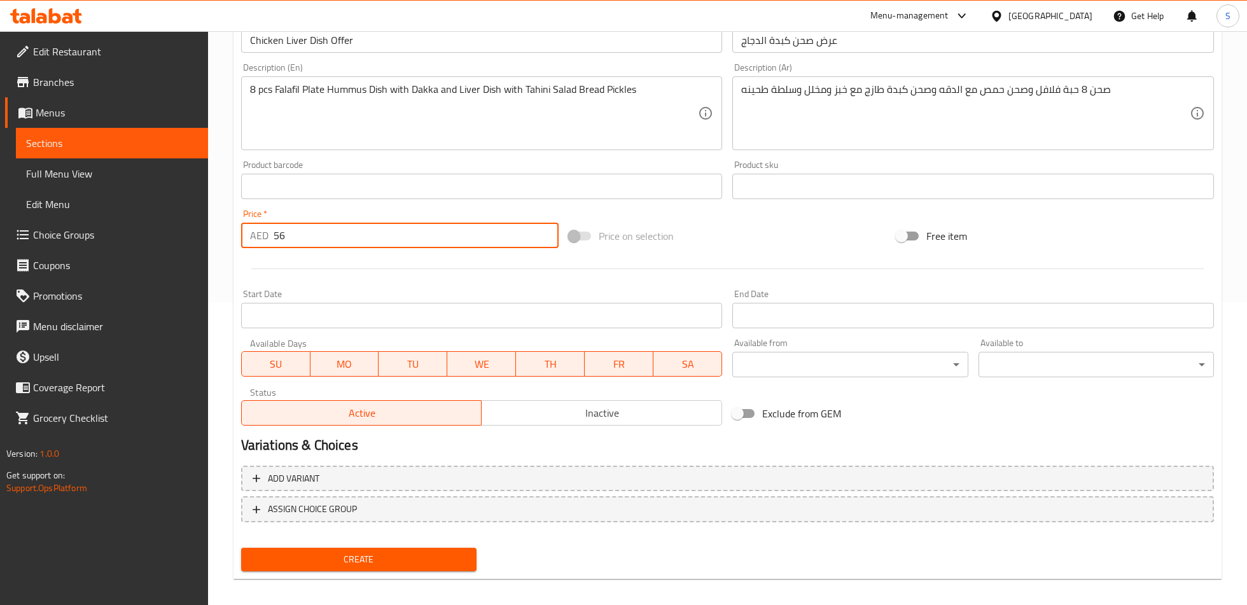
scroll to position [313, 0]
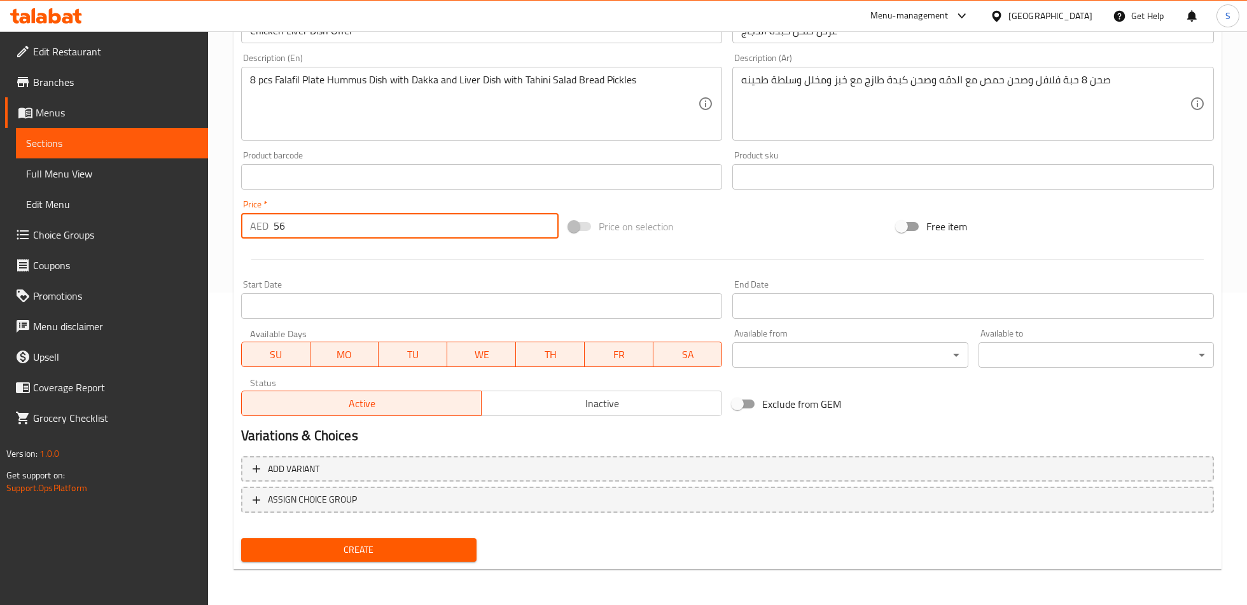
type input "56"
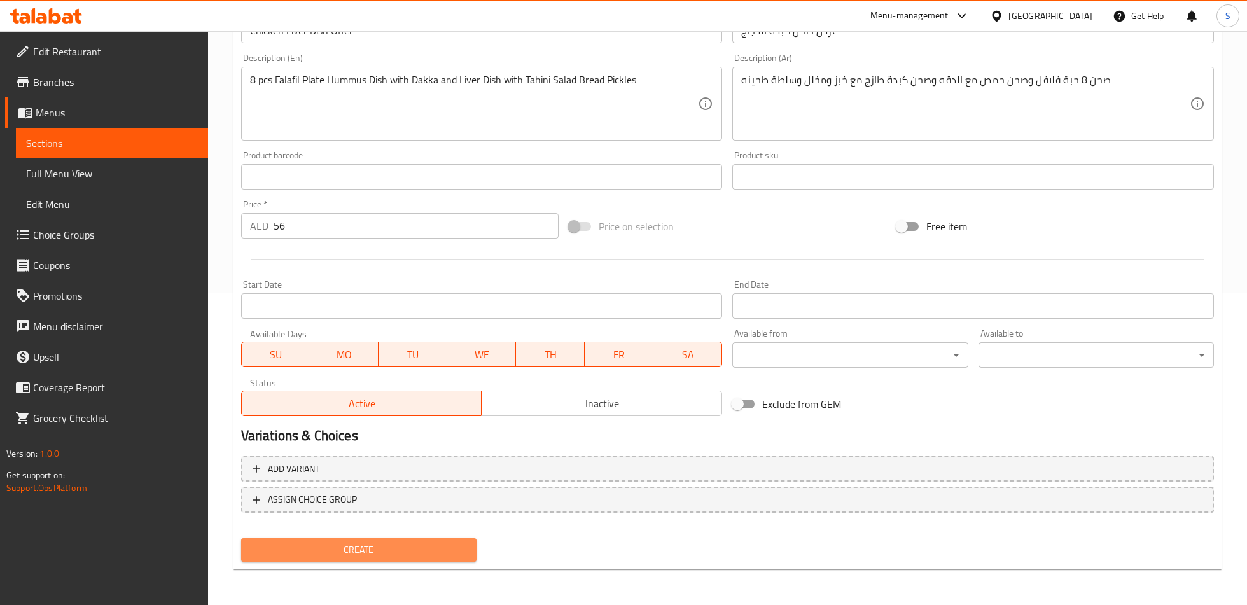
click at [394, 559] on button "Create" at bounding box center [358, 550] width 235 height 24
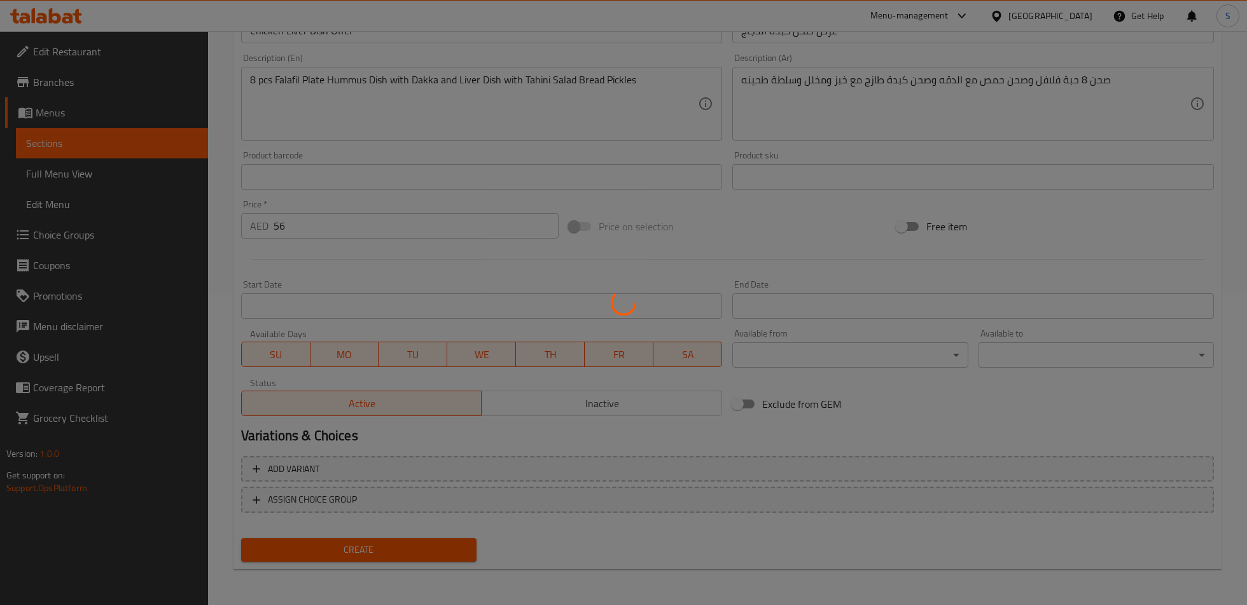
type input "0"
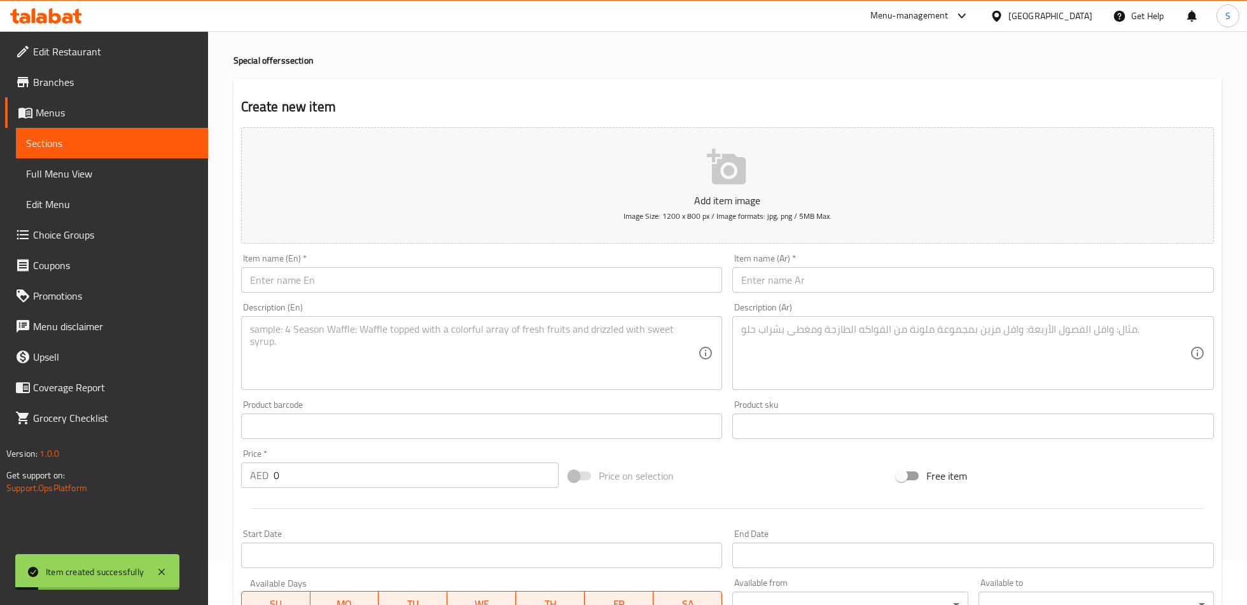
scroll to position [0, 0]
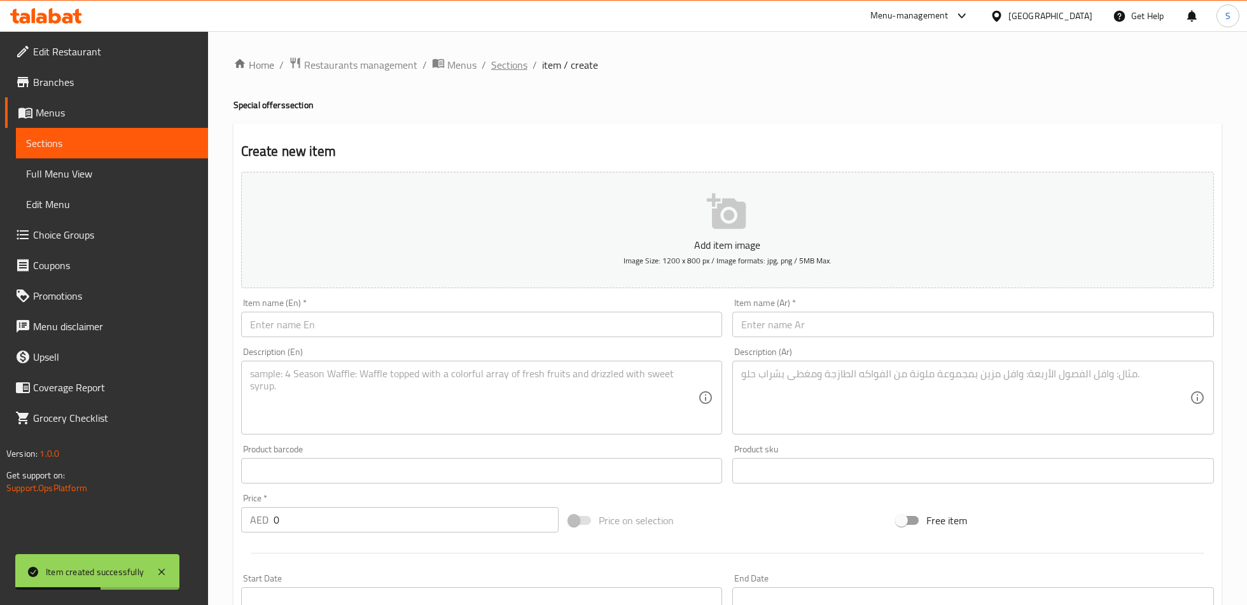
click at [509, 64] on span "Sections" at bounding box center [509, 64] width 36 height 15
